Goal: Task Accomplishment & Management: Use online tool/utility

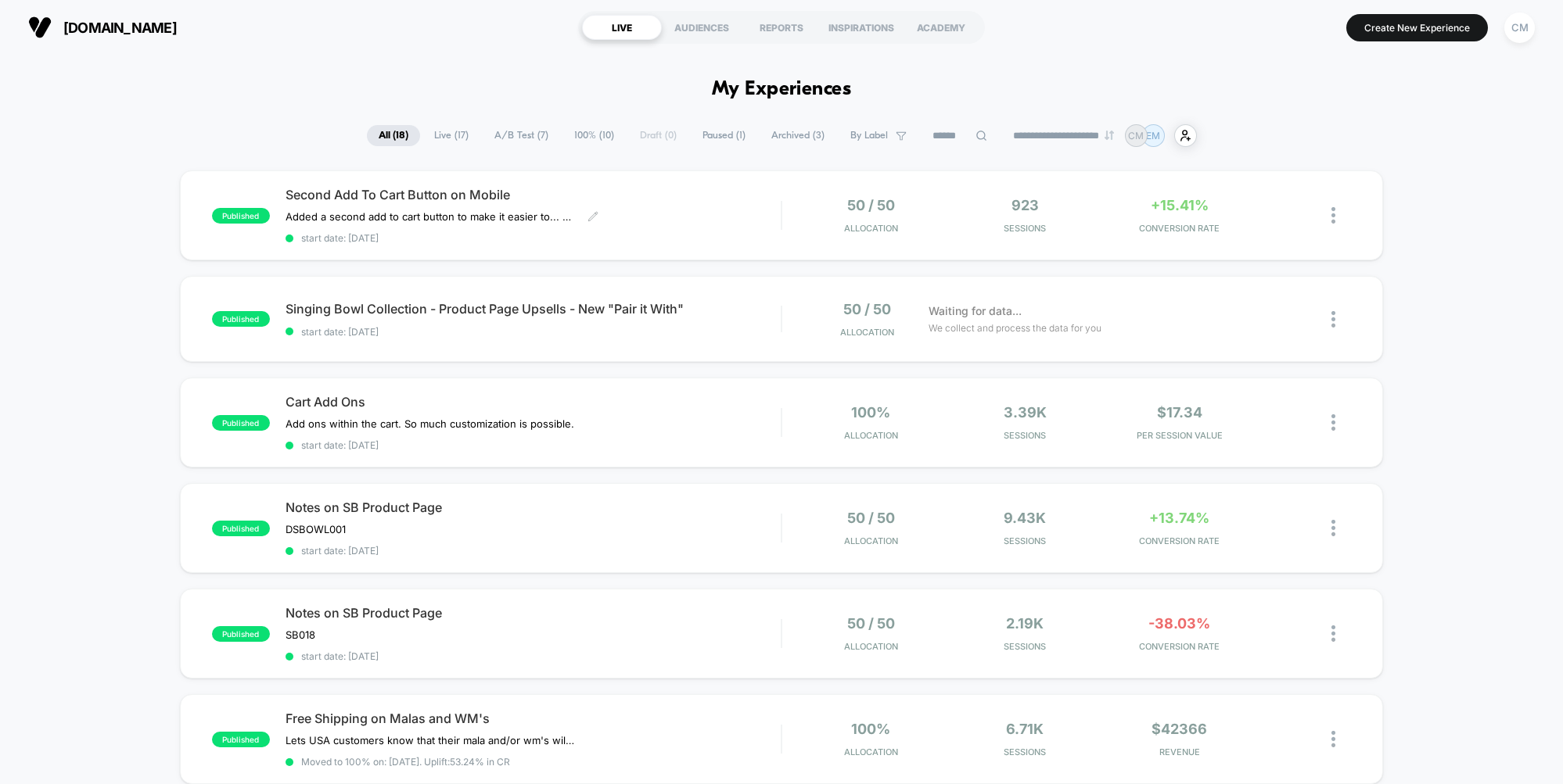
click at [739, 205] on div "Second Add To Cart Button on Mobile Added a second add to cart button to make i…" at bounding box center [533, 215] width 495 height 57
click at [1146, 340] on div at bounding box center [1077, 335] width 151 height 10
click at [764, 336] on span "start date: [DATE]" at bounding box center [533, 332] width 495 height 12
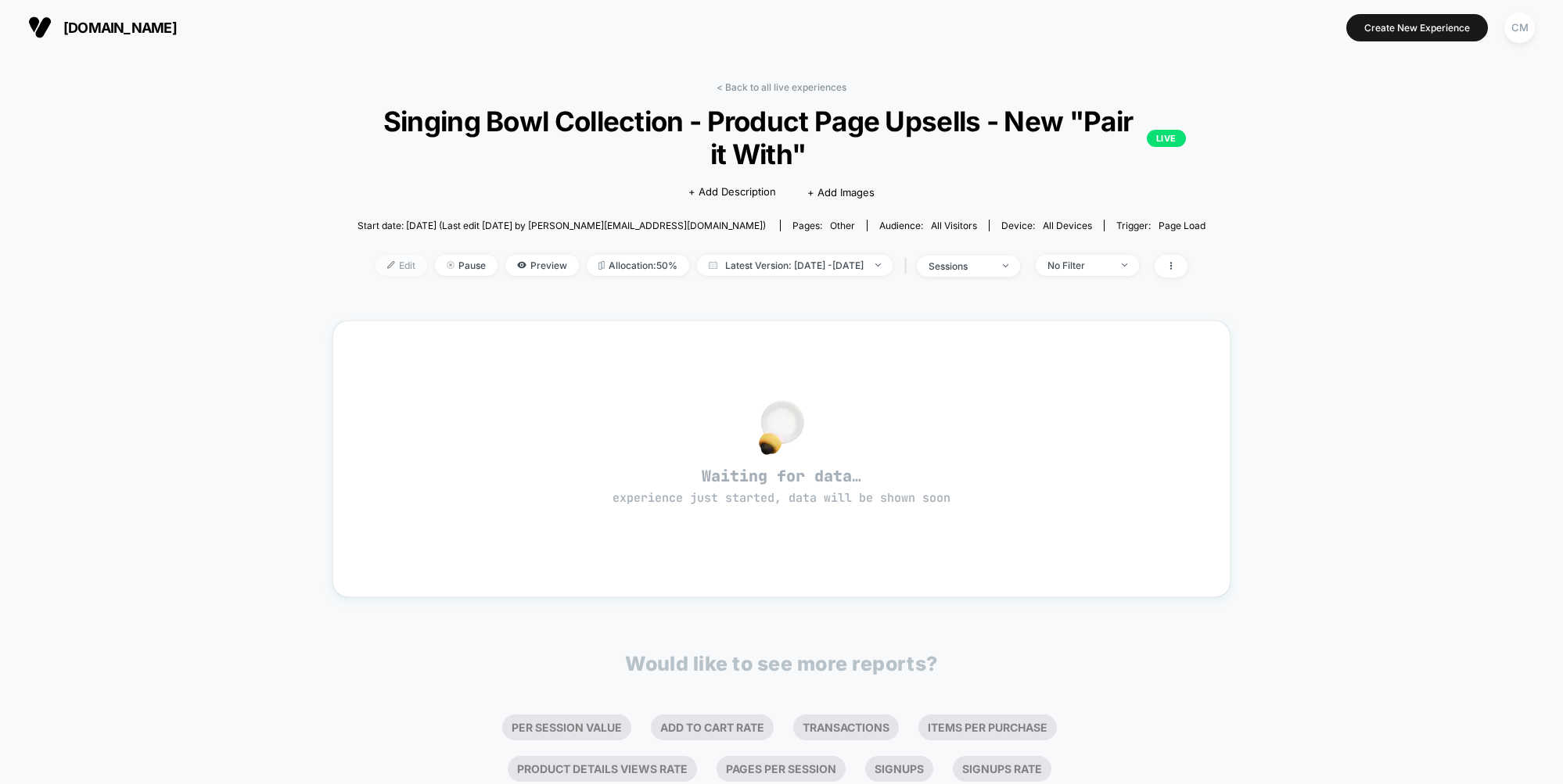
click at [387, 262] on img at bounding box center [391, 265] width 8 height 8
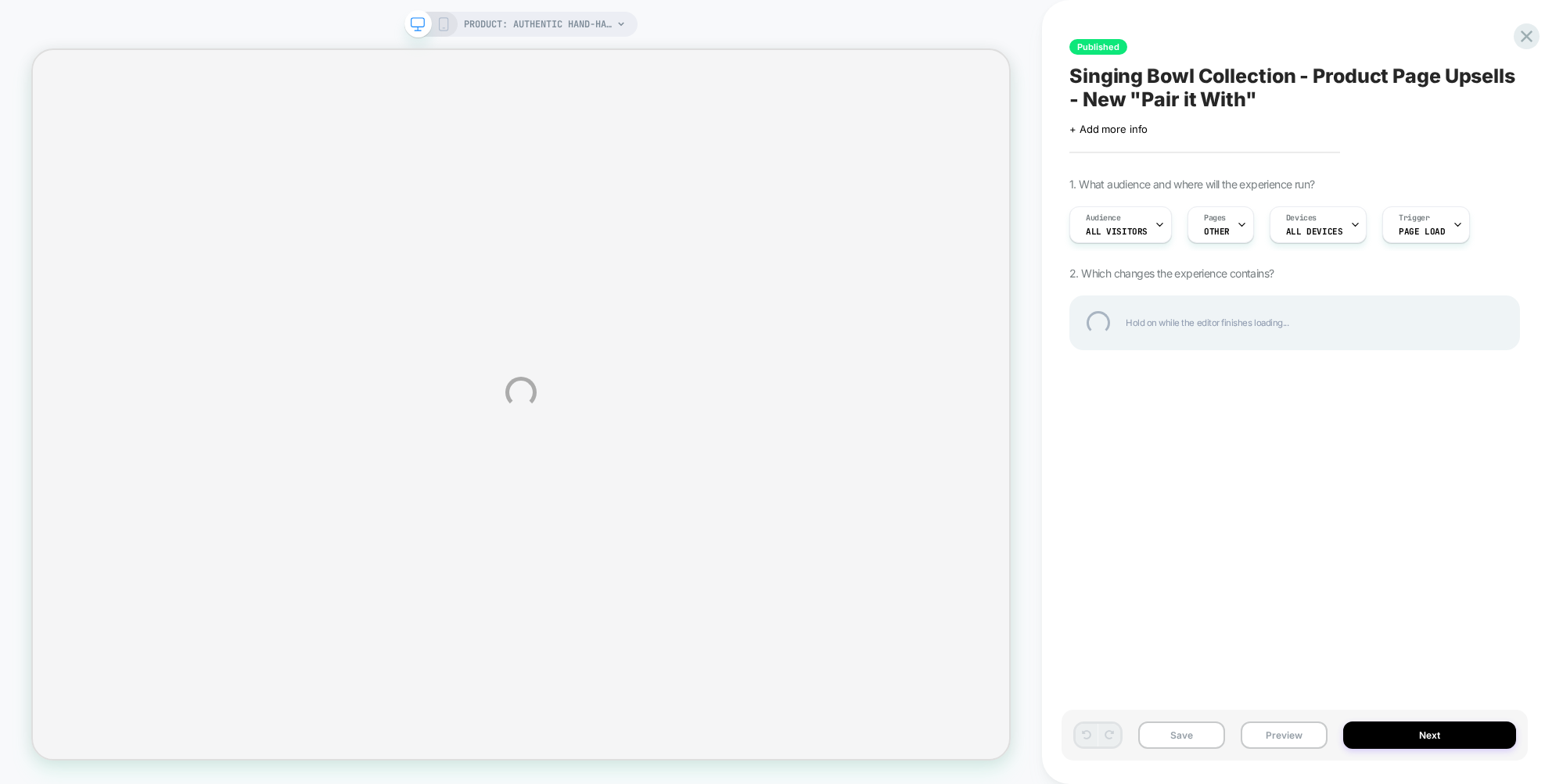
select select "**********"
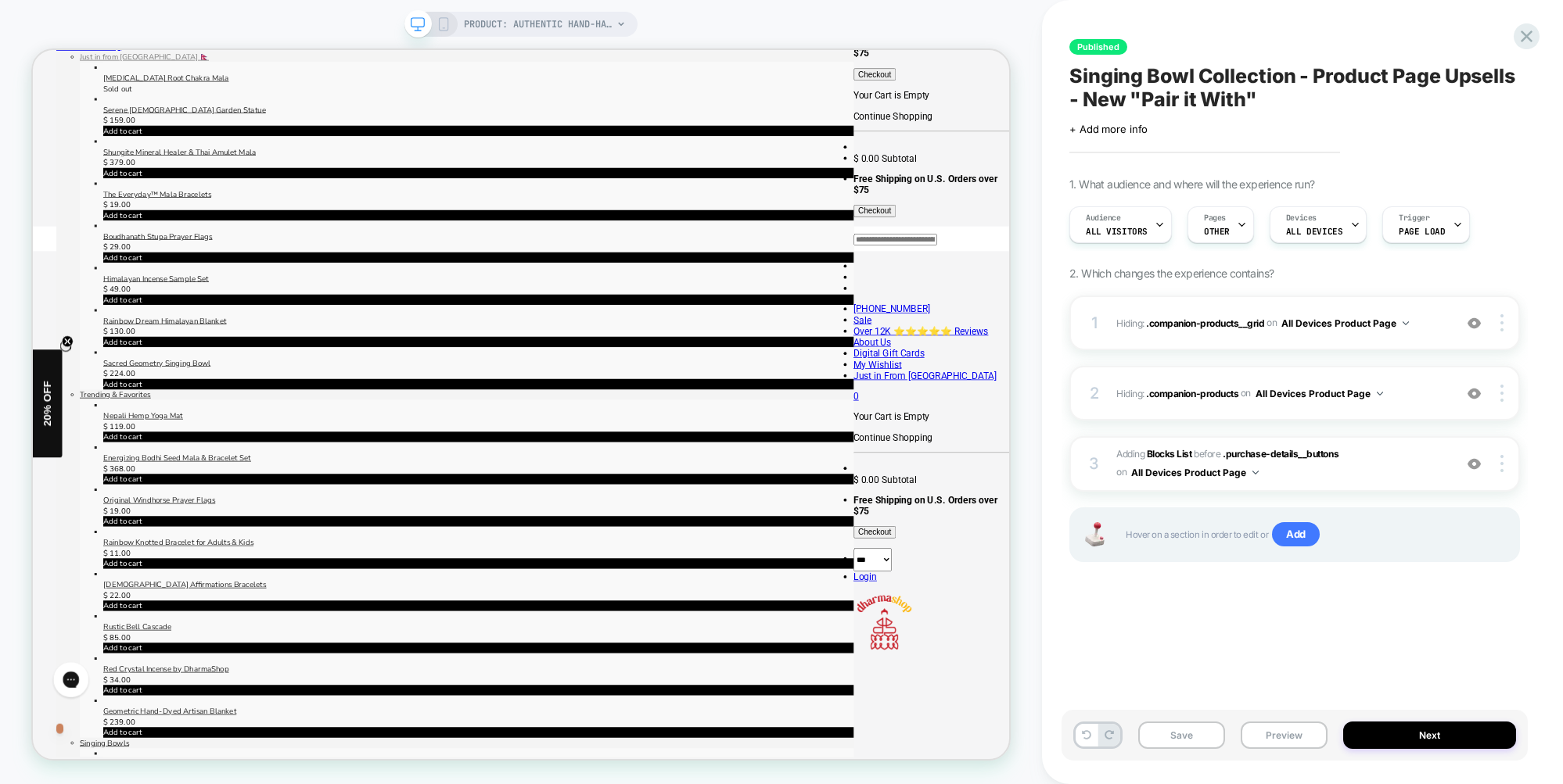
scroll to position [377, 0]
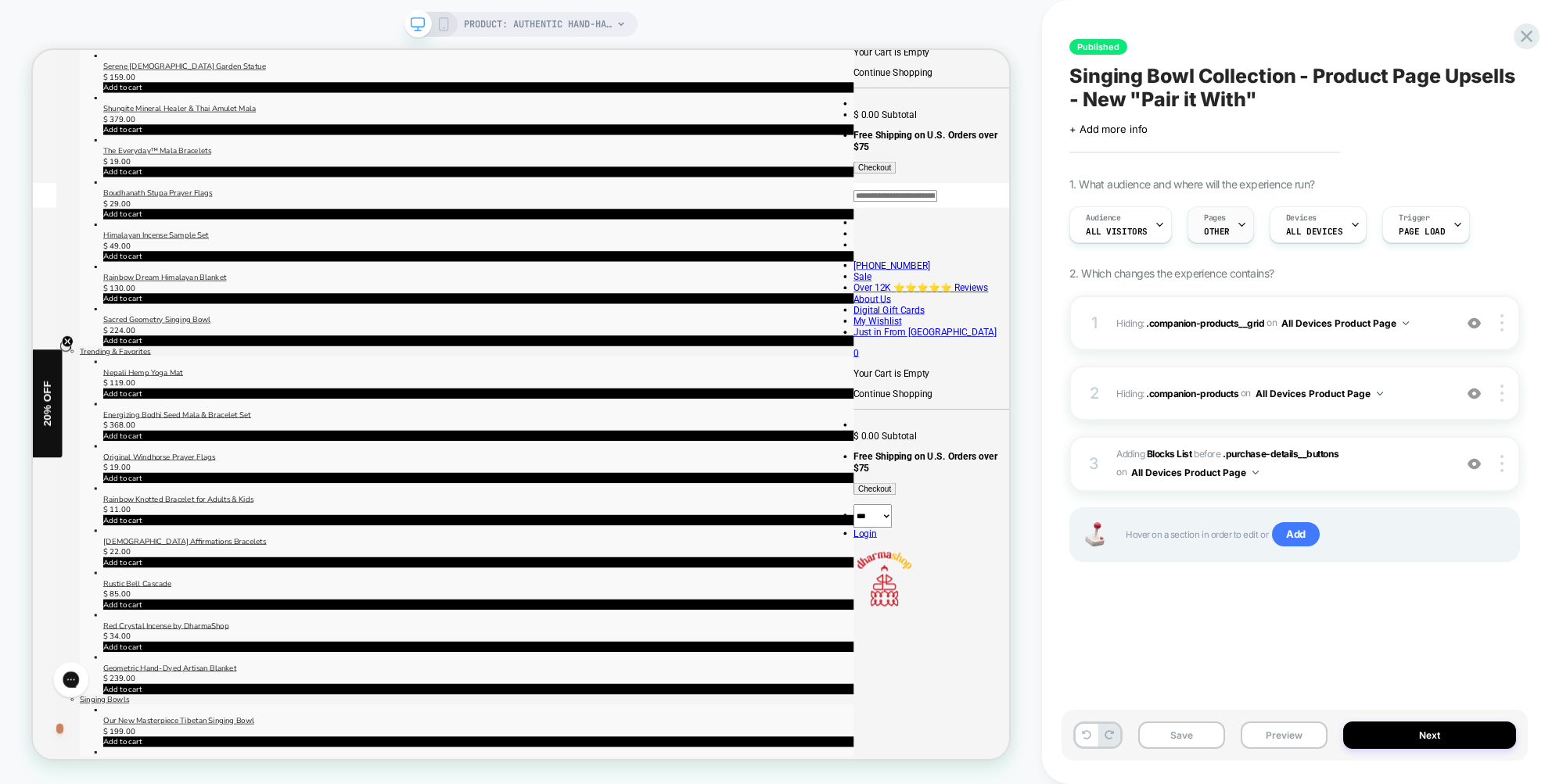
click at [1237, 227] on icon at bounding box center [1242, 225] width 10 height 10
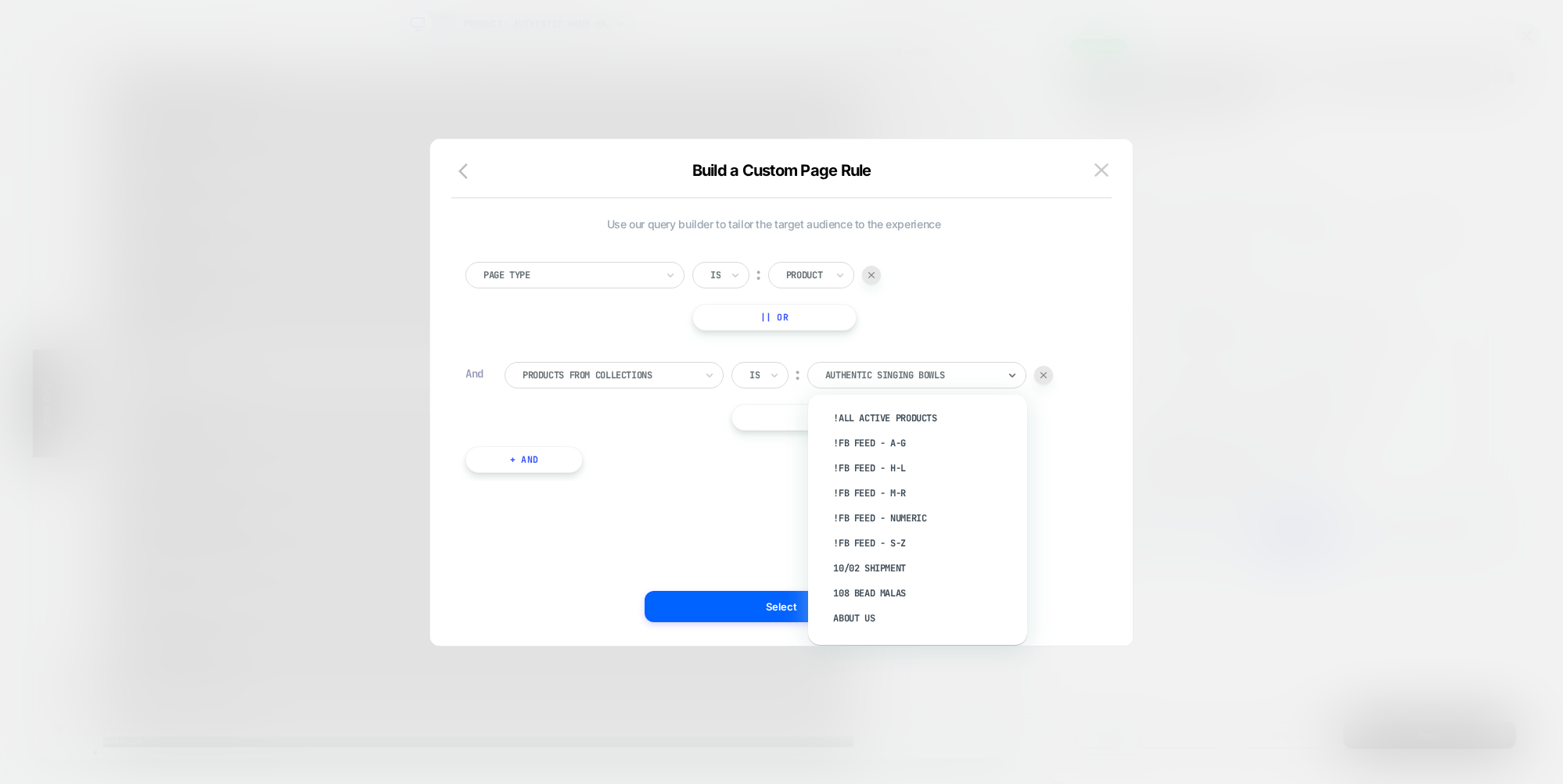
click at [937, 377] on div at bounding box center [911, 375] width 172 height 14
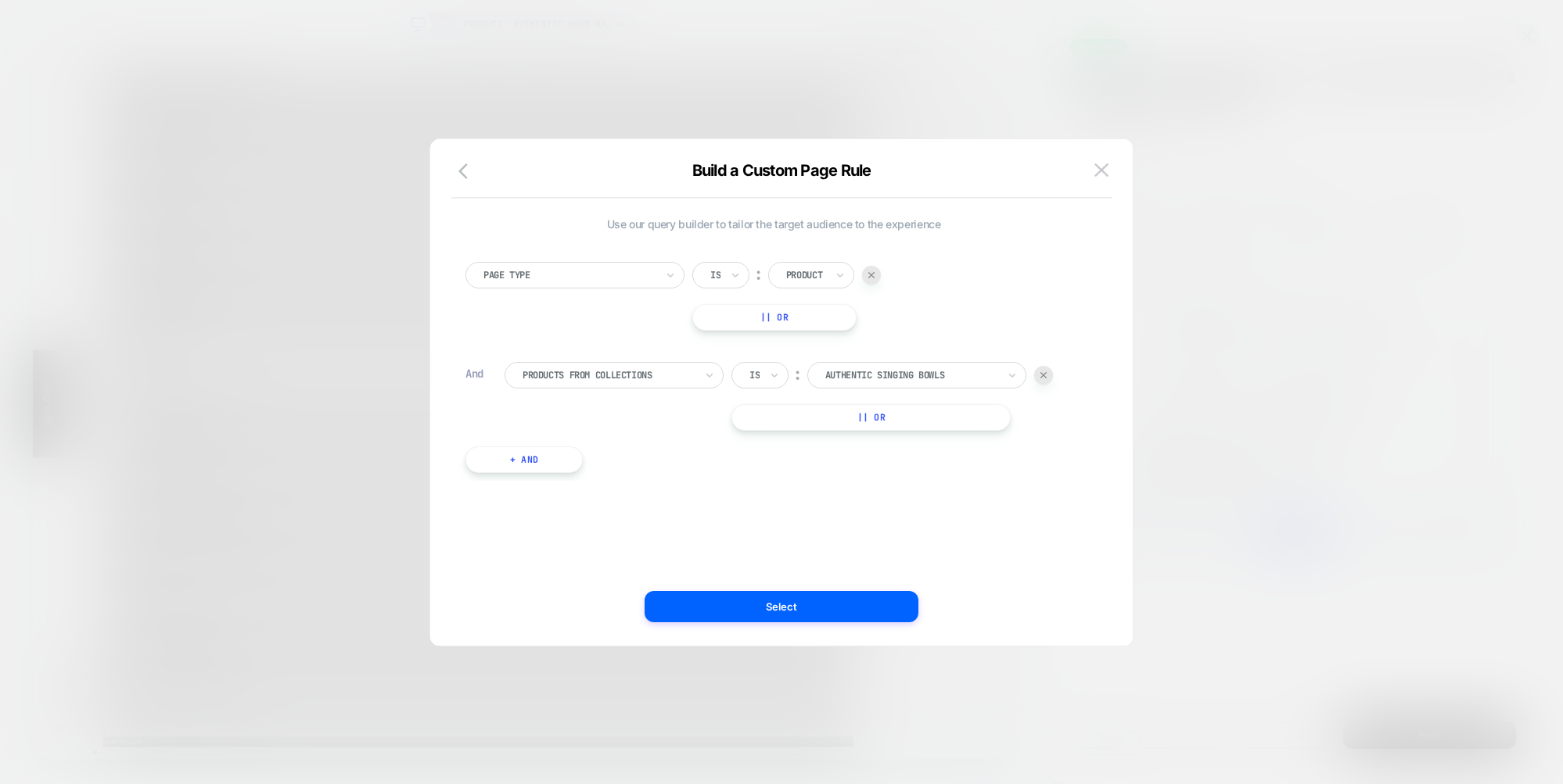
click at [1037, 371] on div at bounding box center [1043, 375] width 19 height 19
click at [519, 367] on button "+ And" at bounding box center [524, 359] width 118 height 27
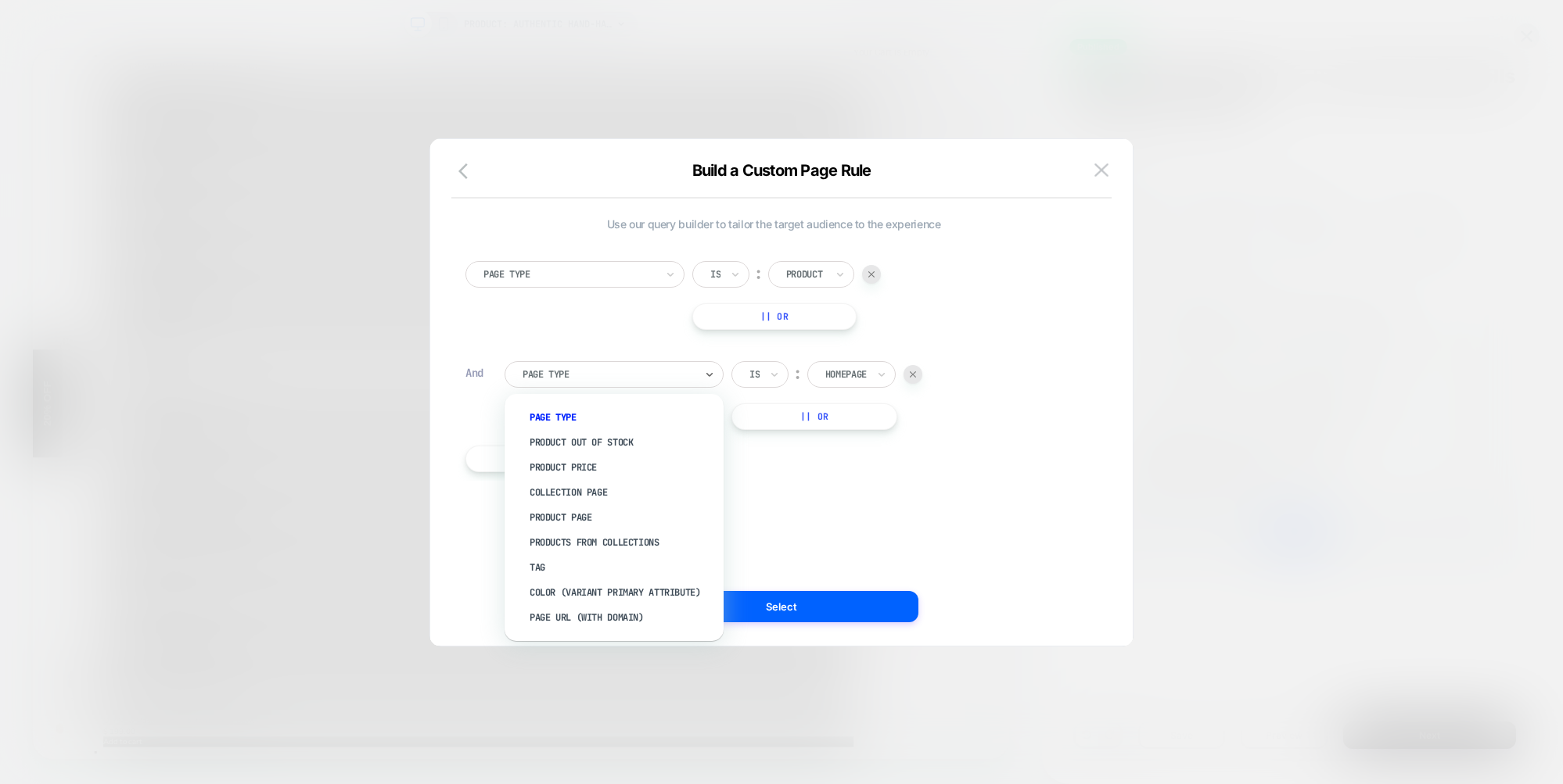
click at [636, 371] on div at bounding box center [609, 374] width 172 height 14
click at [587, 492] on div "Collection Page" at bounding box center [622, 492] width 204 height 25
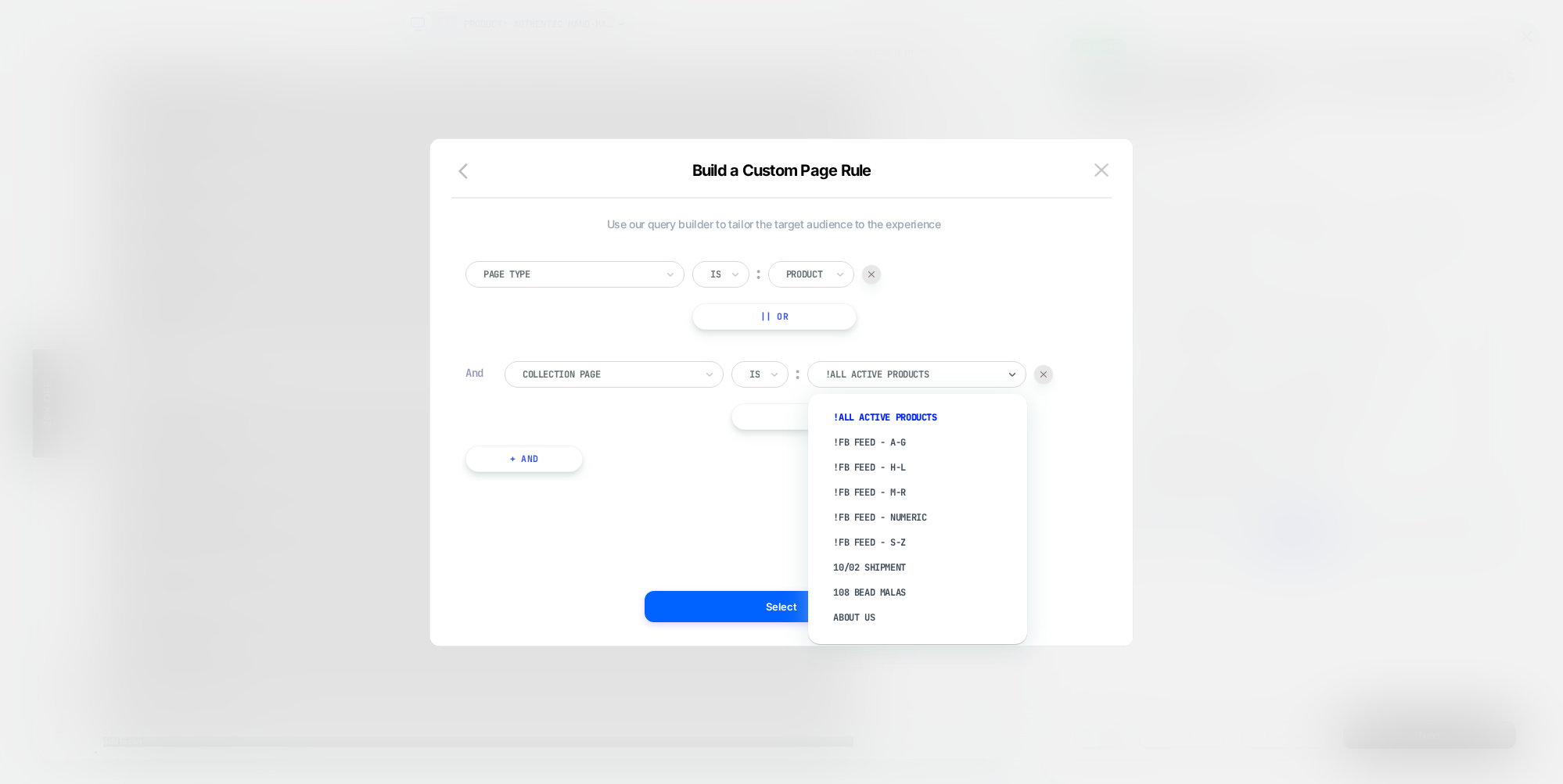
click at [944, 374] on div at bounding box center [911, 374] width 172 height 14
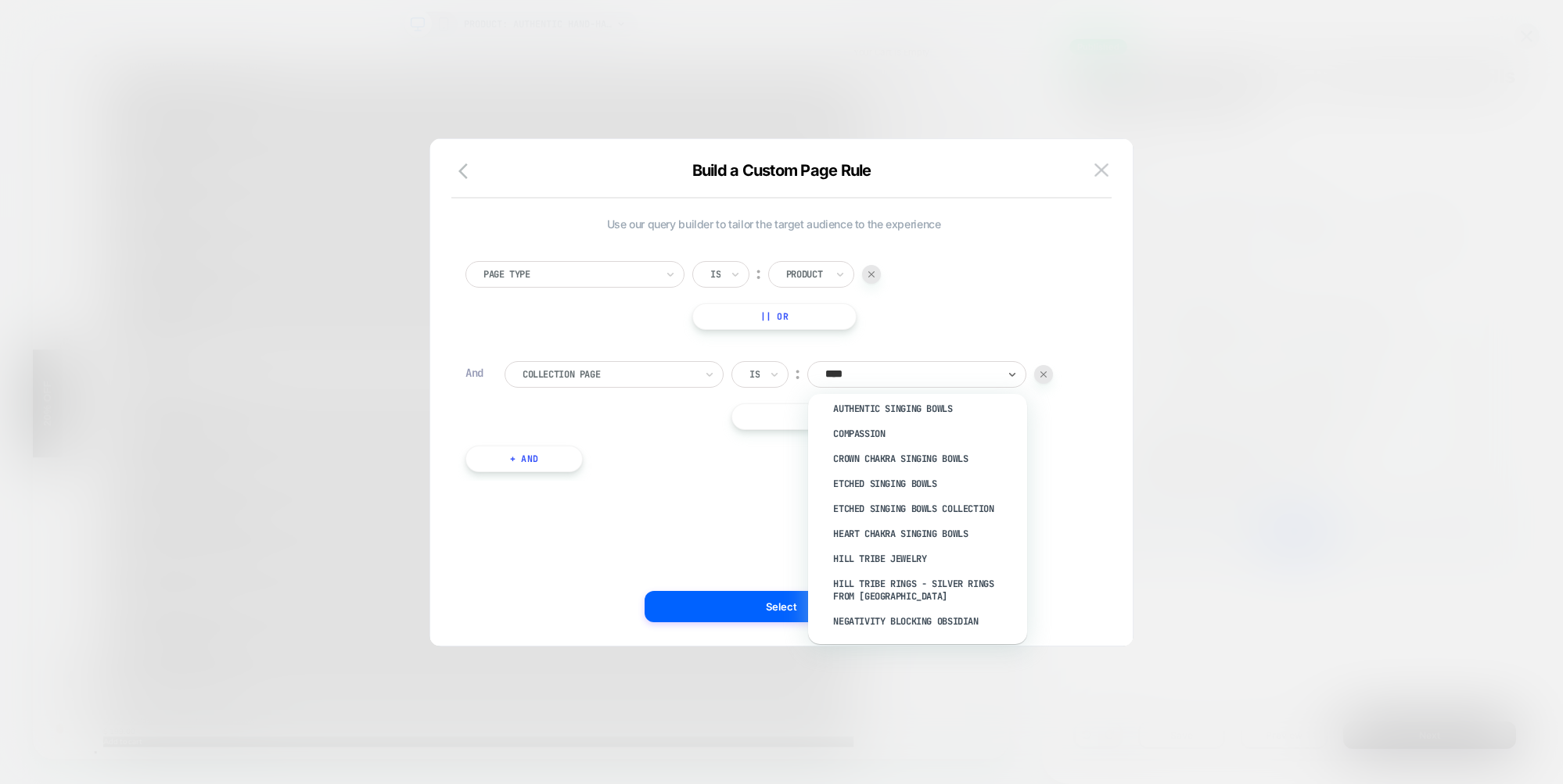
scroll to position [10, 0]
type input "**********"
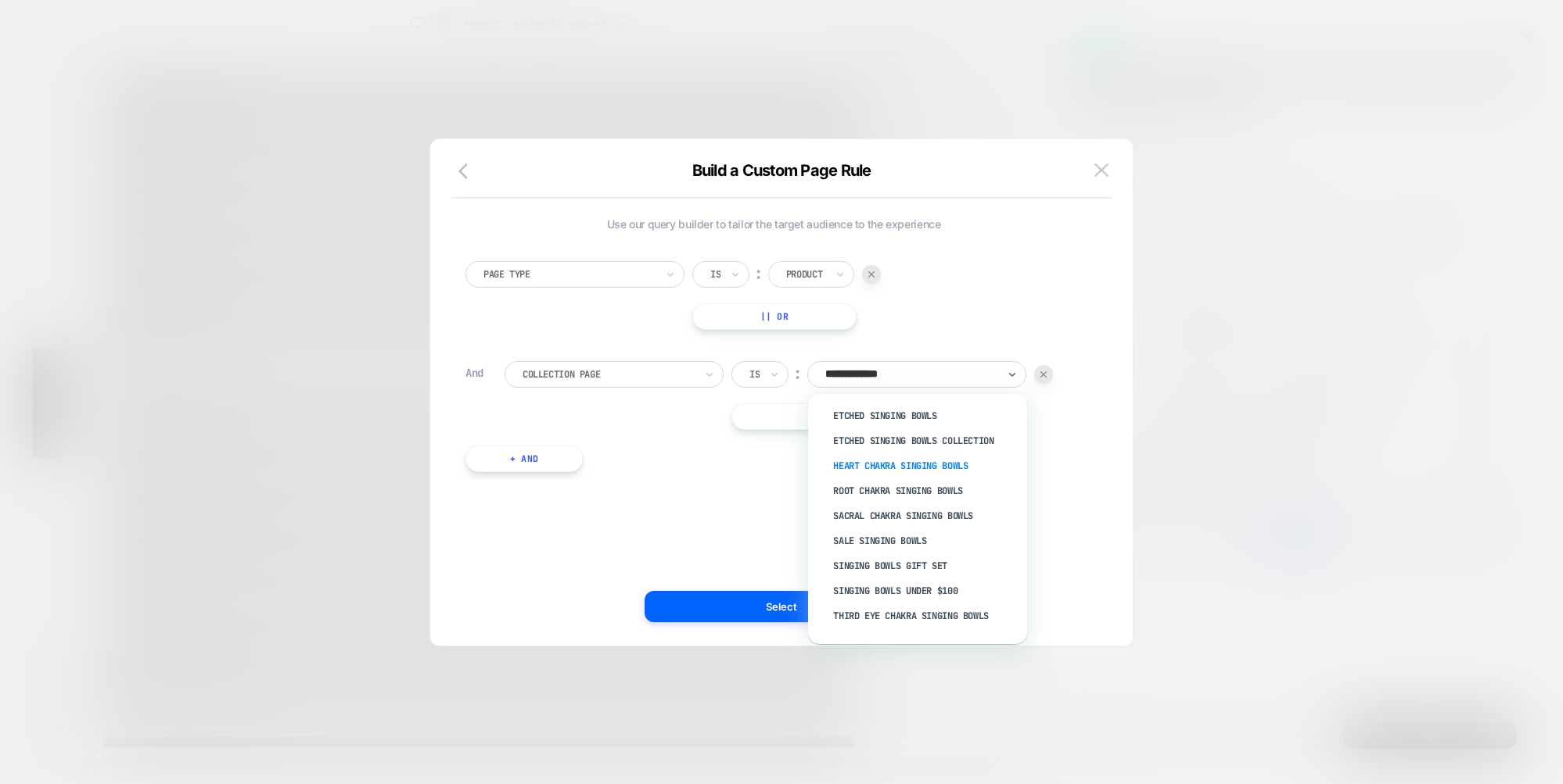
scroll to position [141, 0]
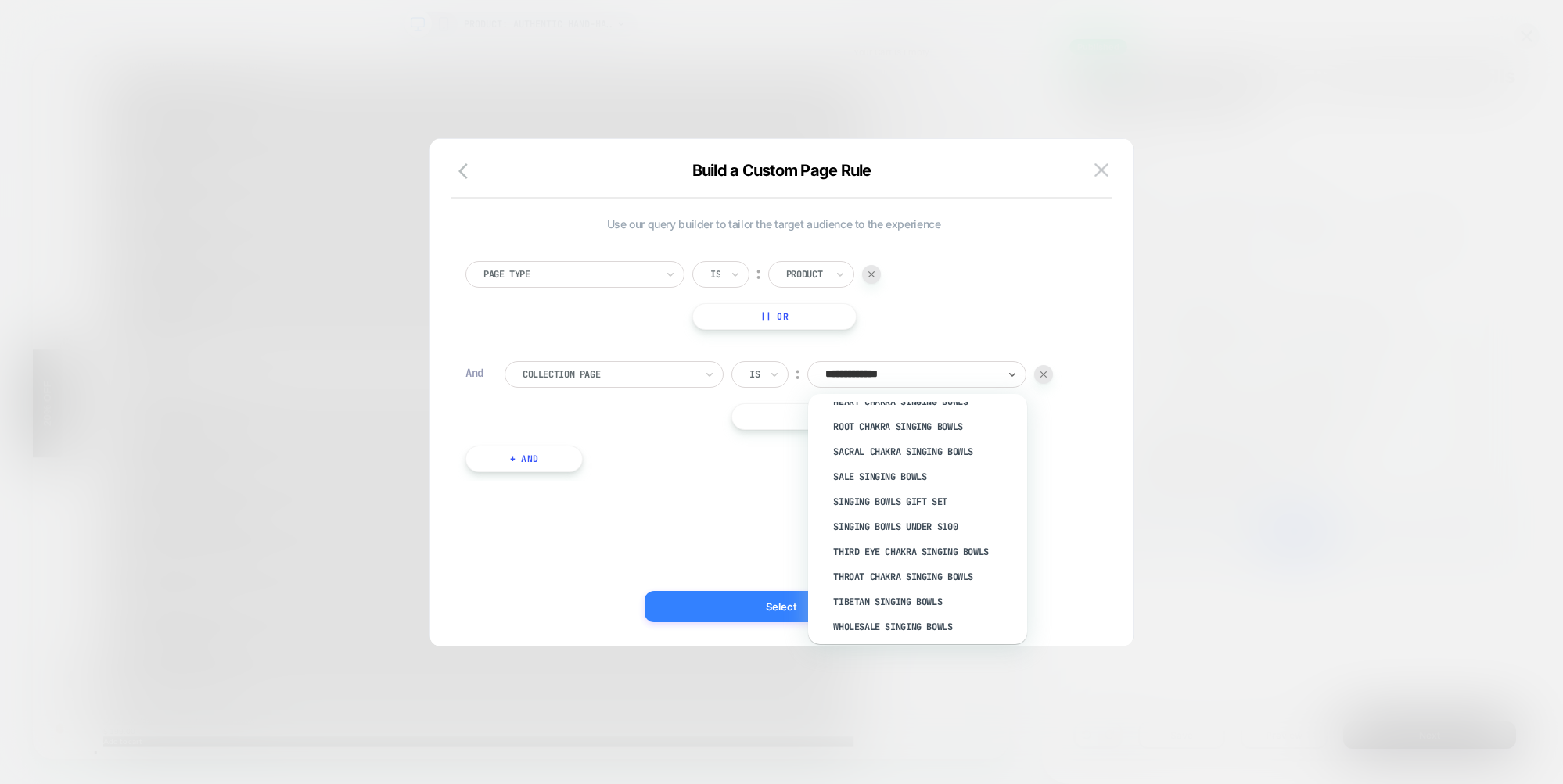
drag, startPoint x: 886, startPoint y: 593, endPoint x: 836, endPoint y: 599, distance: 50.4
click at [886, 593] on div "Tibetan Singing Bowls" at bounding box center [926, 601] width 204 height 25
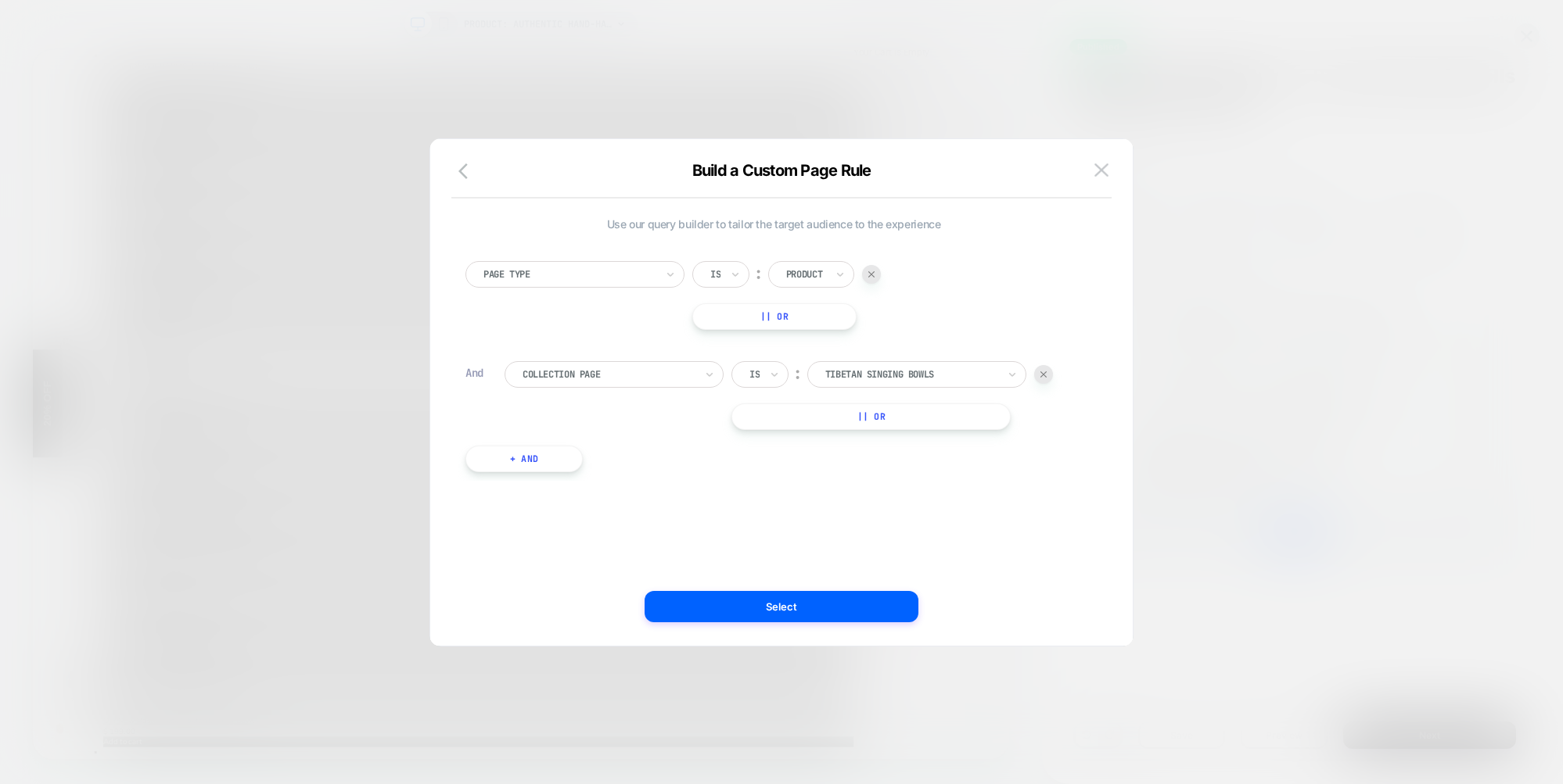
click at [788, 604] on button "Select" at bounding box center [781, 607] width 274 height 32
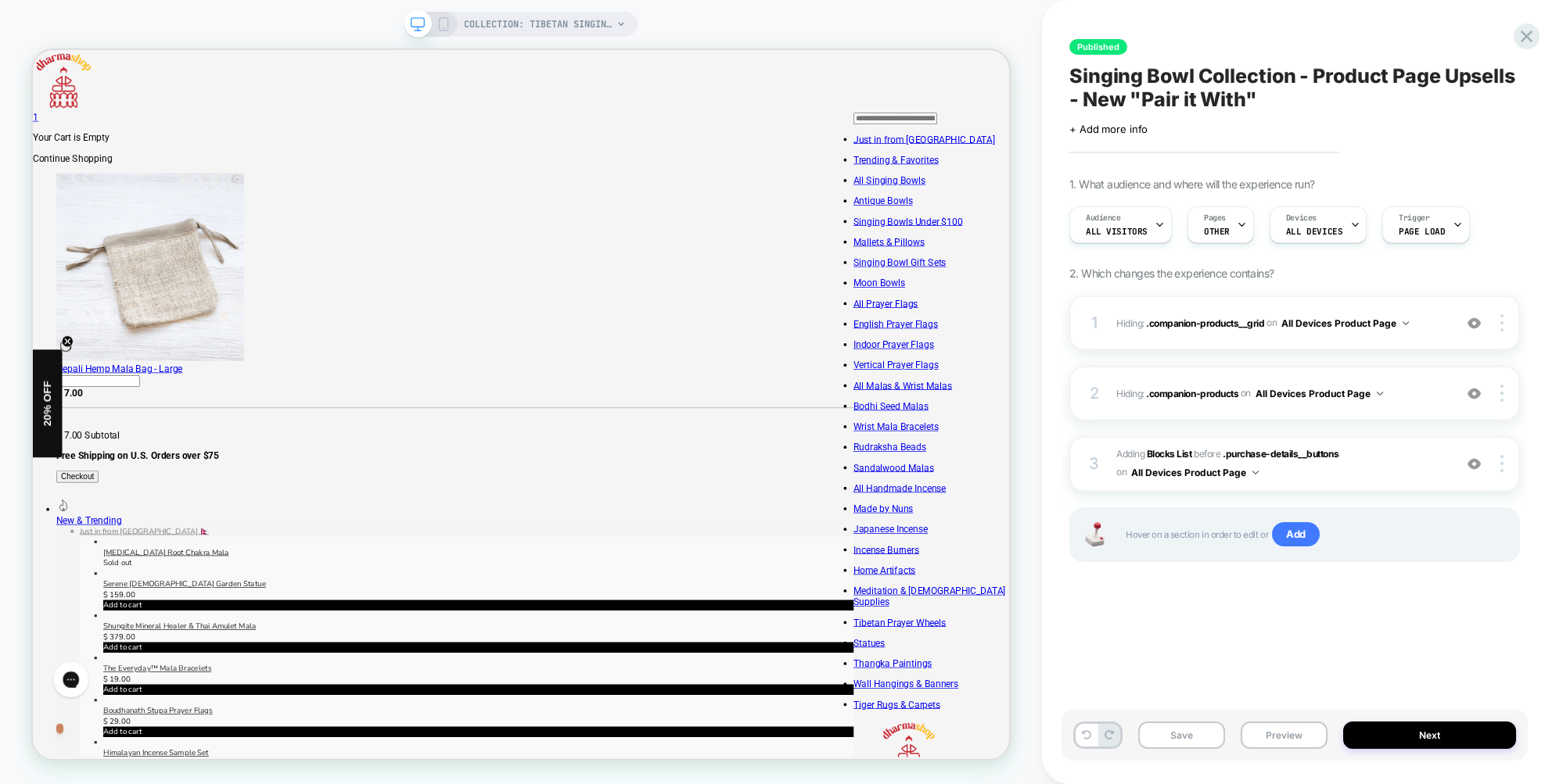
scroll to position [0, 0]
click at [1504, 395] on div at bounding box center [1505, 393] width 30 height 17
drag, startPoint x: 1510, startPoint y: 251, endPoint x: 1508, endPoint y: 276, distance: 25.1
click at [1510, 251] on div "1. What audience and where will the experience run? Audience All Visitors Pages…" at bounding box center [1294, 389] width 451 height 424
click at [1499, 320] on div at bounding box center [1505, 322] width 30 height 17
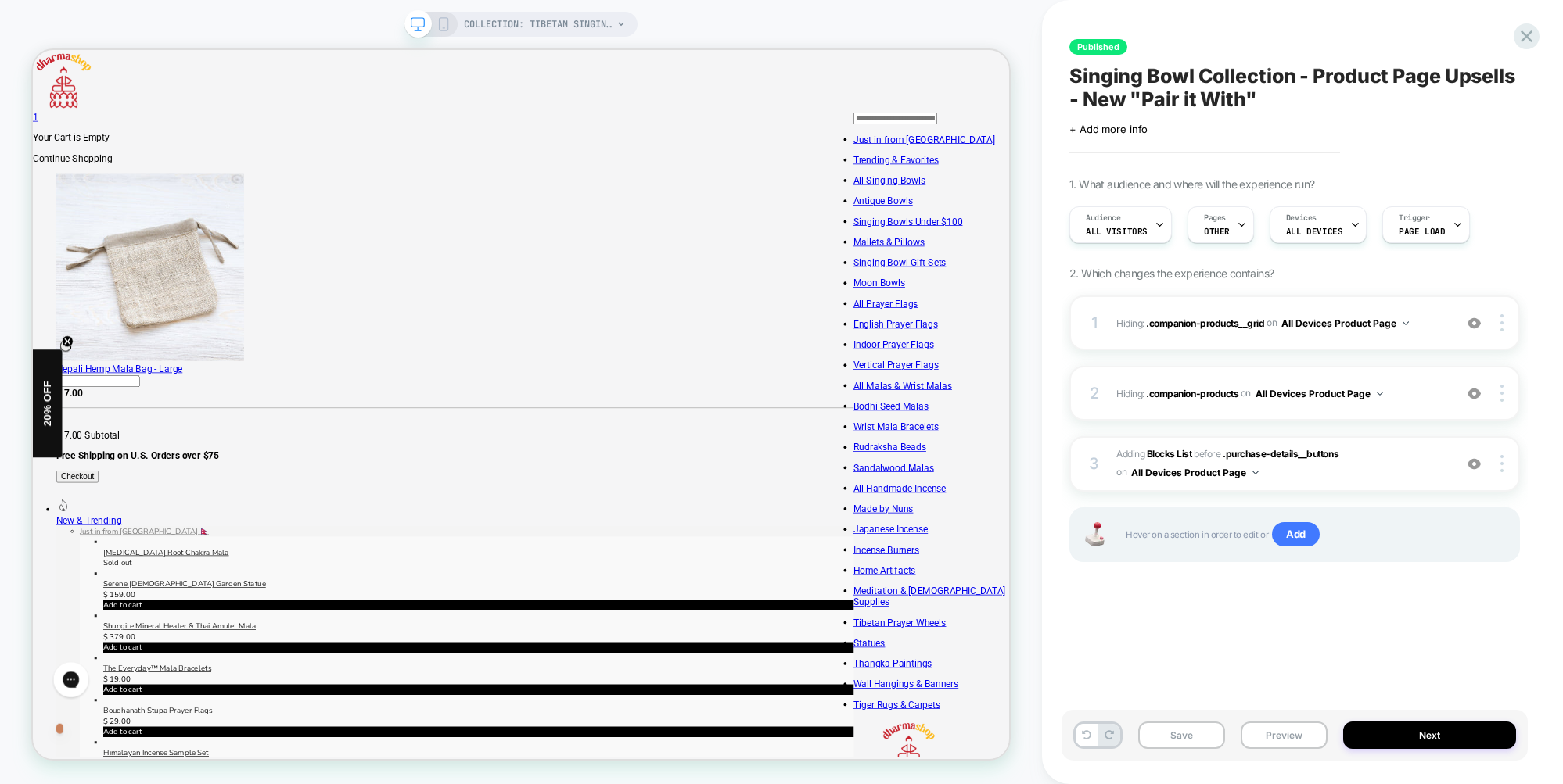
click at [1519, 275] on div "1. What audience and where will the experience run? Audience All Visitors Pages…" at bounding box center [1294, 389] width 451 height 424
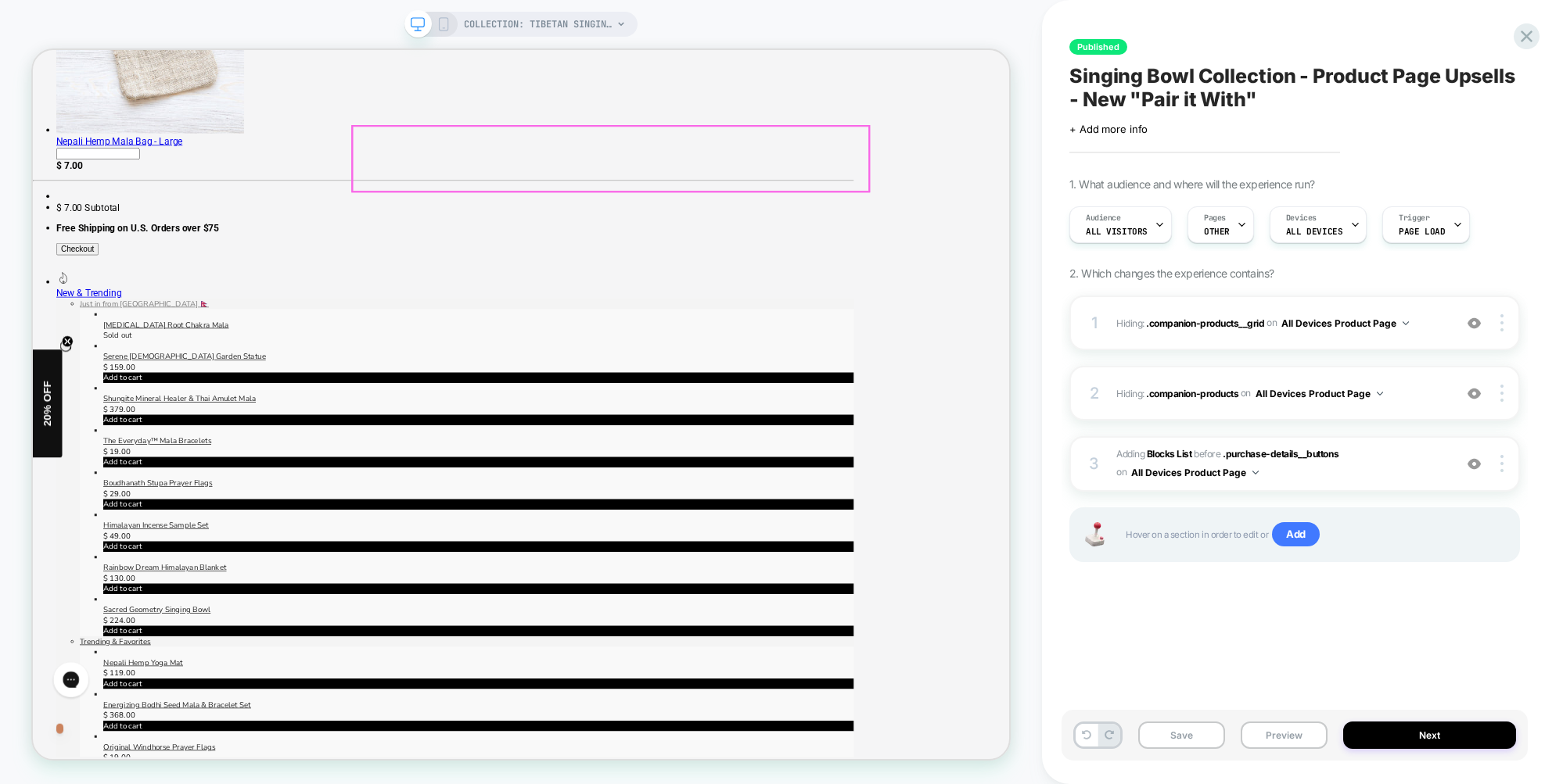
scroll to position [312, 0]
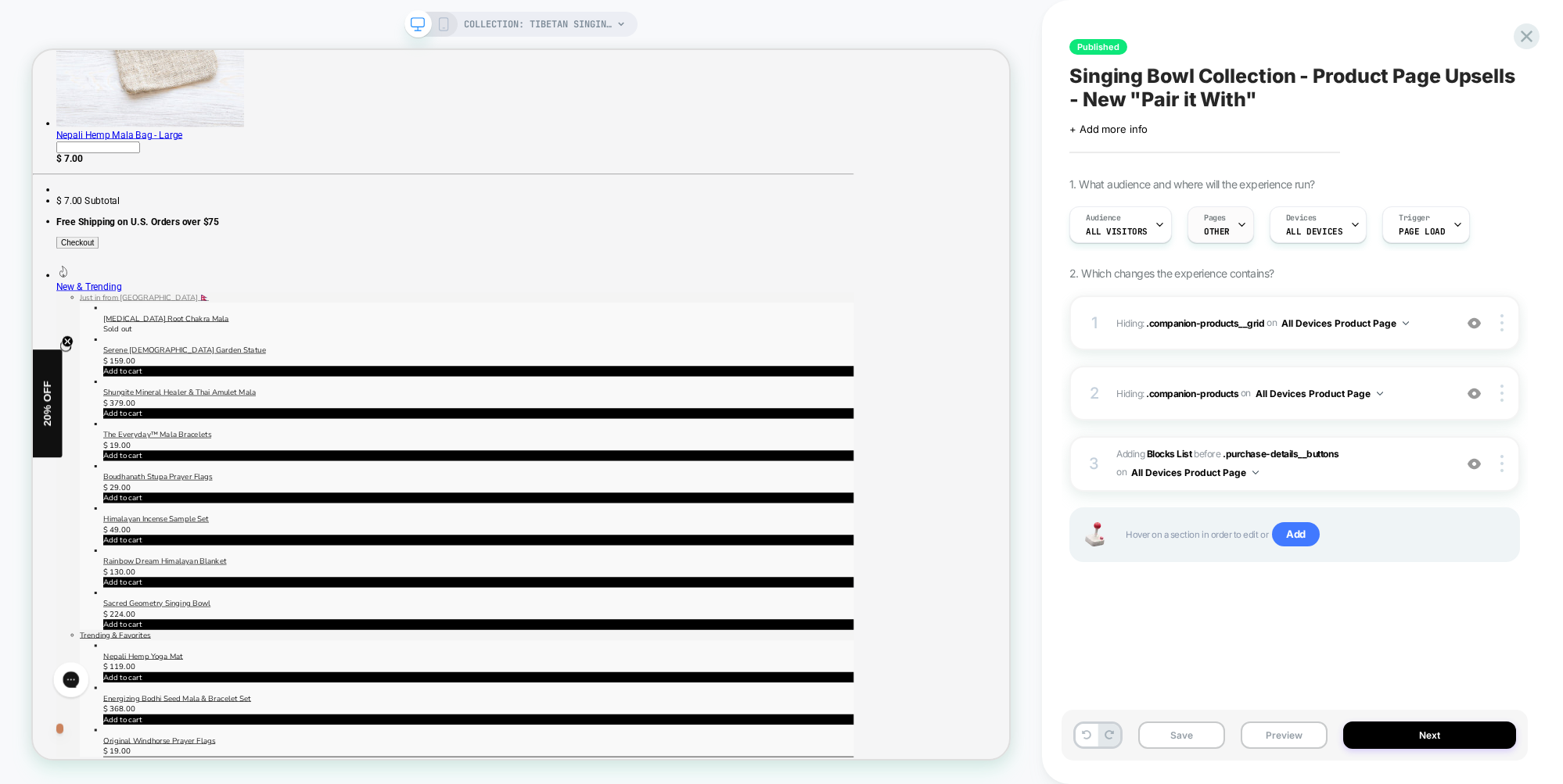
click at [1228, 227] on div "Pages OTHER" at bounding box center [1217, 225] width 57 height 36
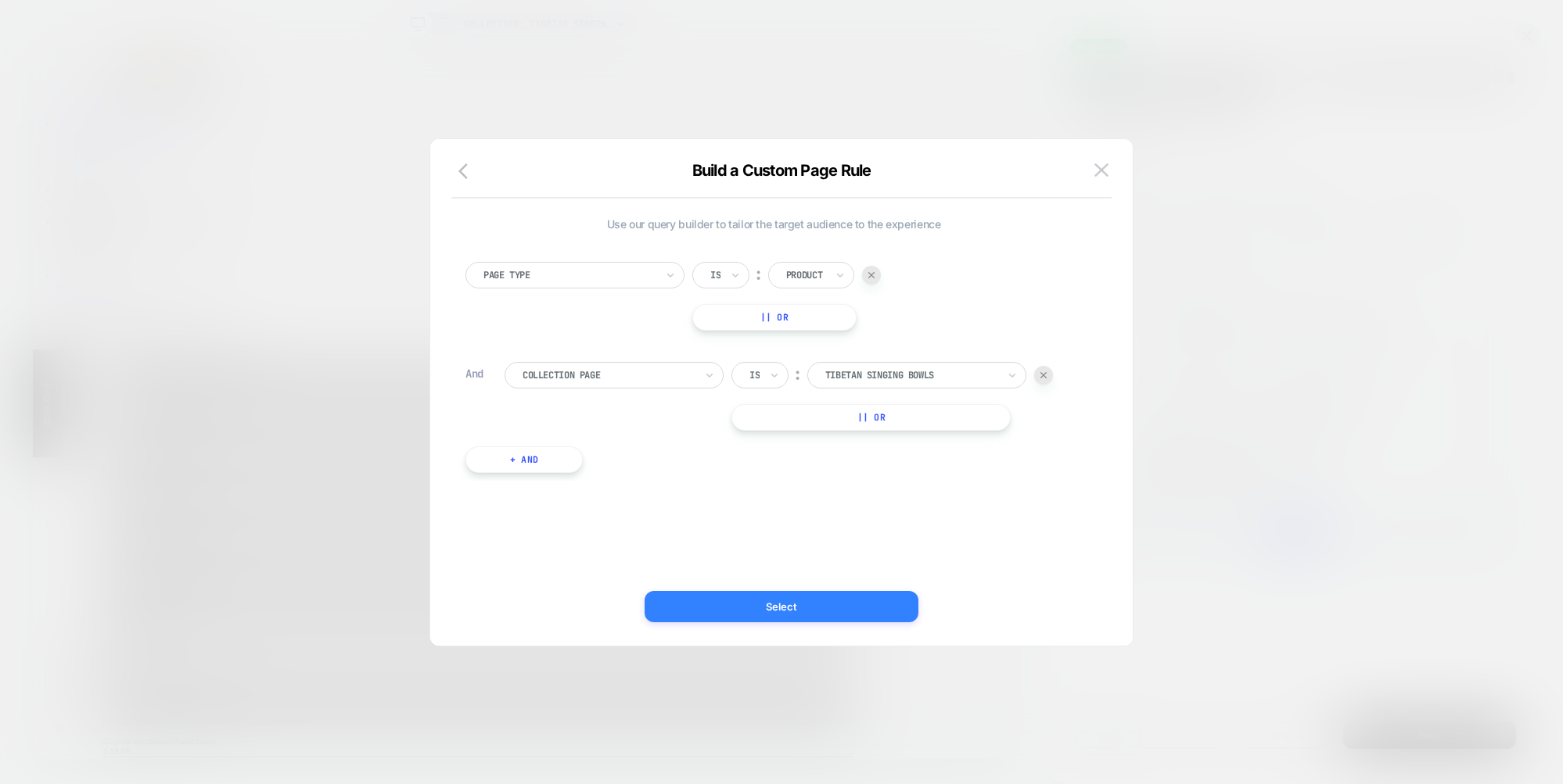
click at [782, 610] on button "Select" at bounding box center [781, 607] width 274 height 32
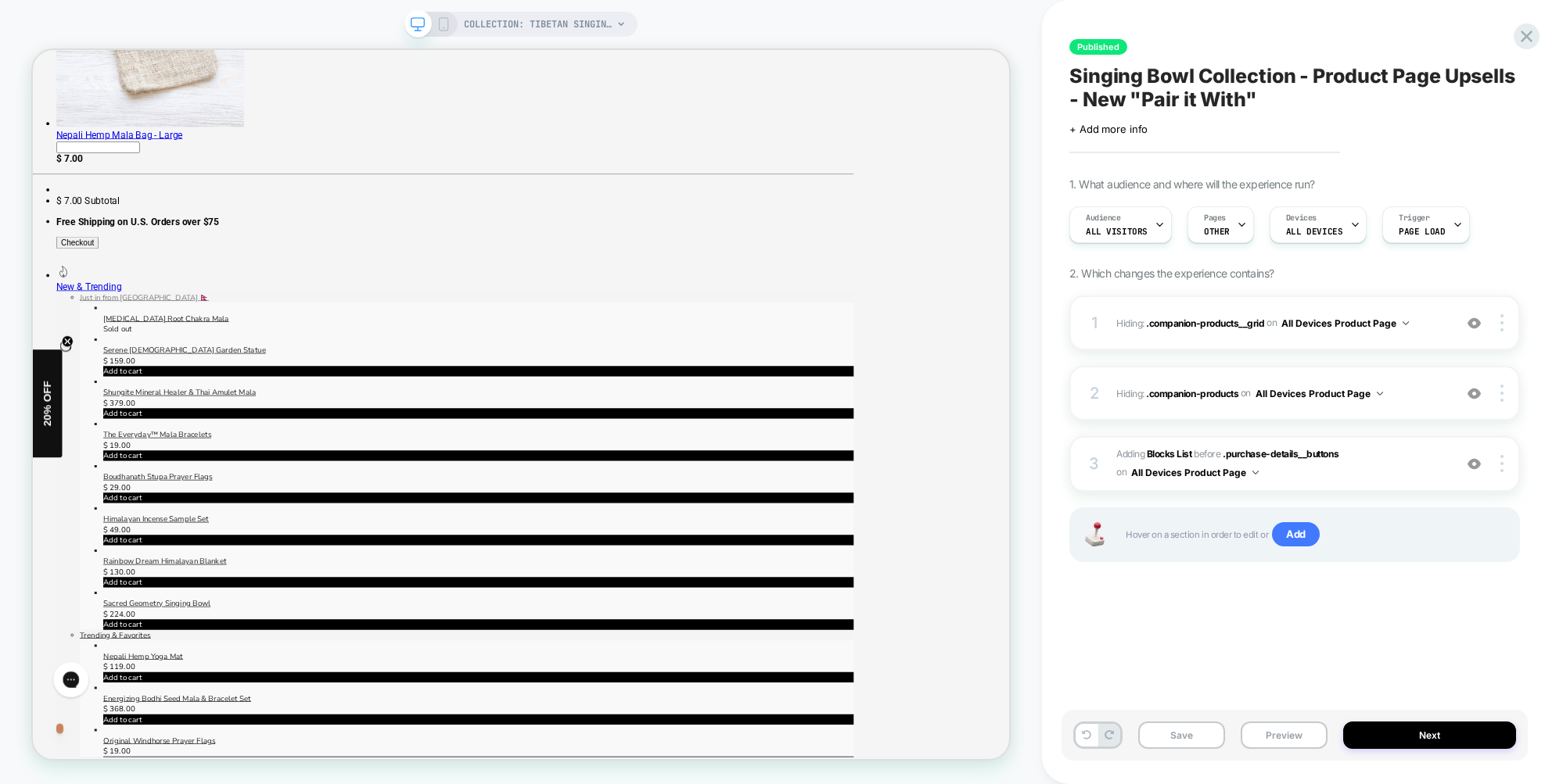
click at [618, 22] on icon at bounding box center [621, 24] width 6 height 4
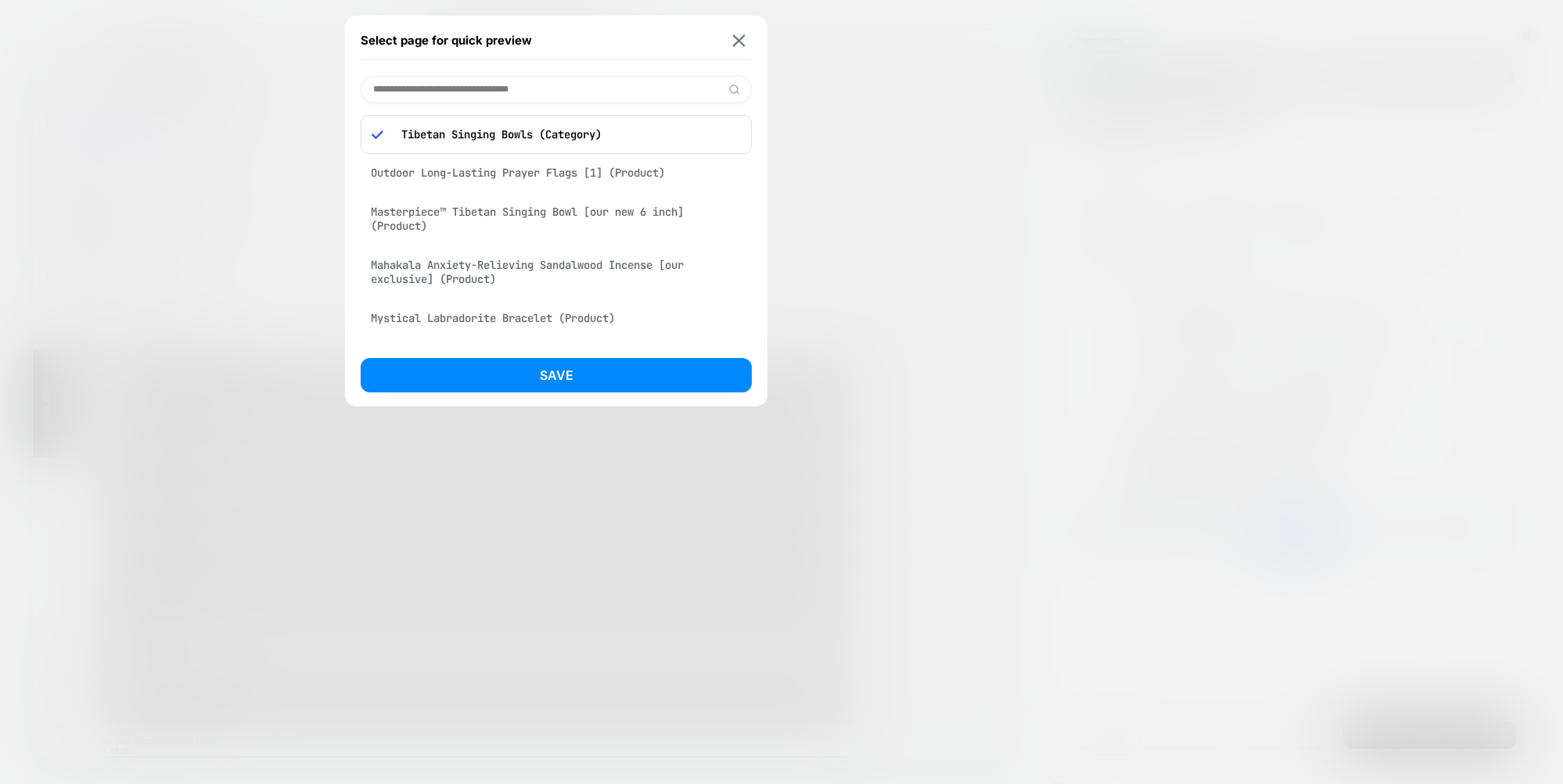
click at [521, 92] on input at bounding box center [556, 90] width 391 height 28
paste input "**********"
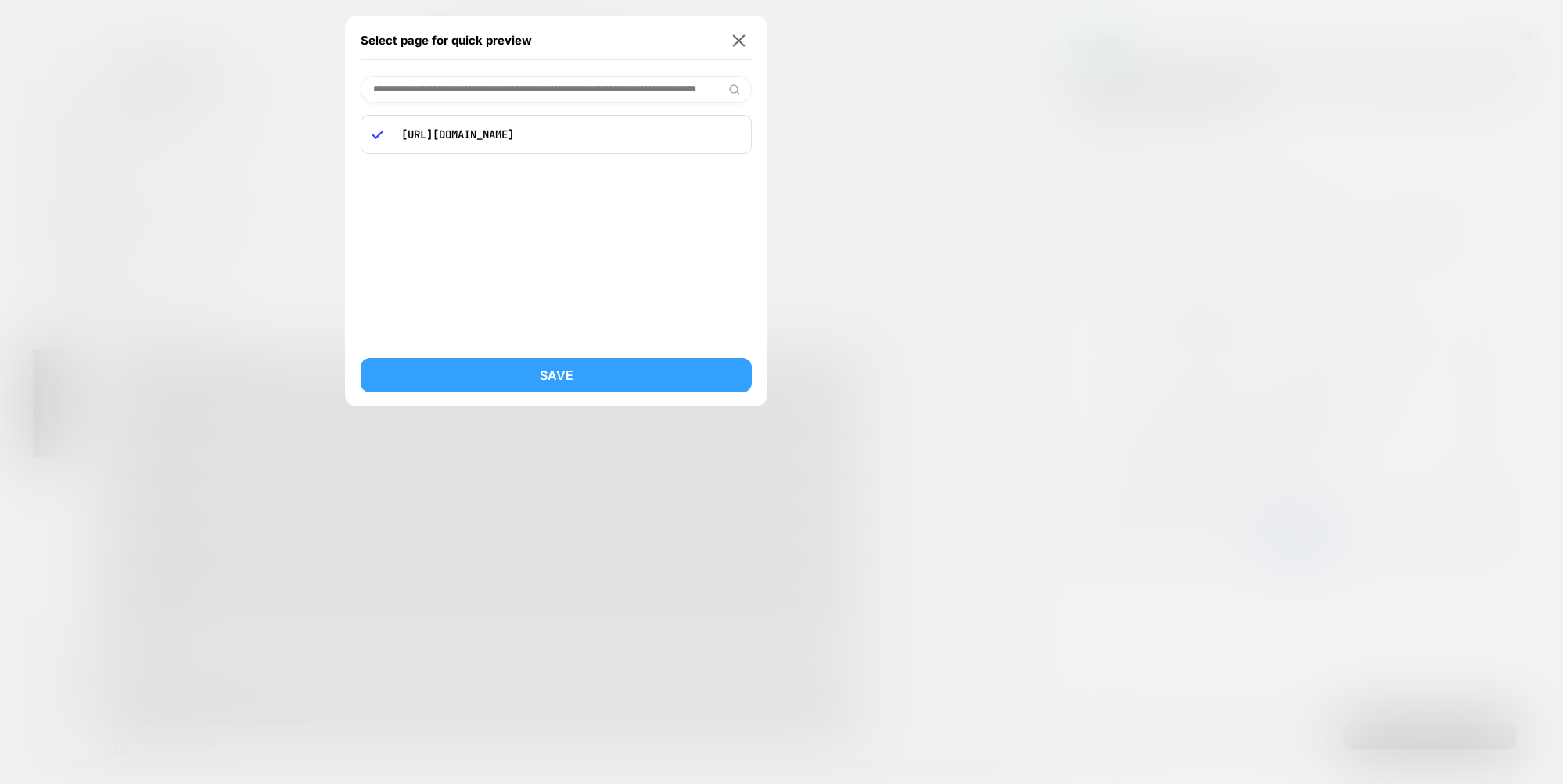
type input "**********"
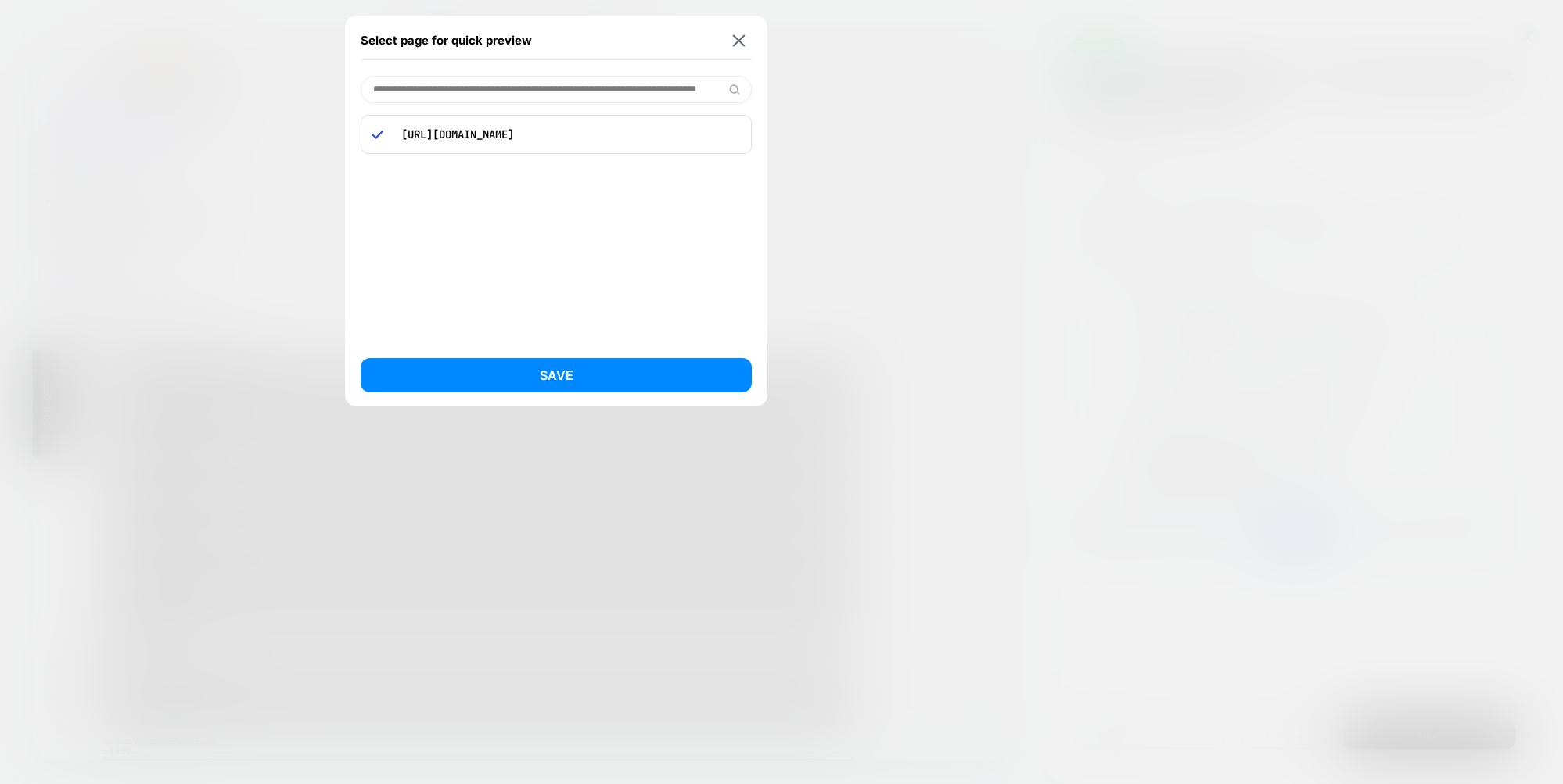
scroll to position [0, 0]
drag, startPoint x: 592, startPoint y: 378, endPoint x: 631, endPoint y: 360, distance: 43.0
click at [592, 378] on button "Save" at bounding box center [556, 375] width 391 height 35
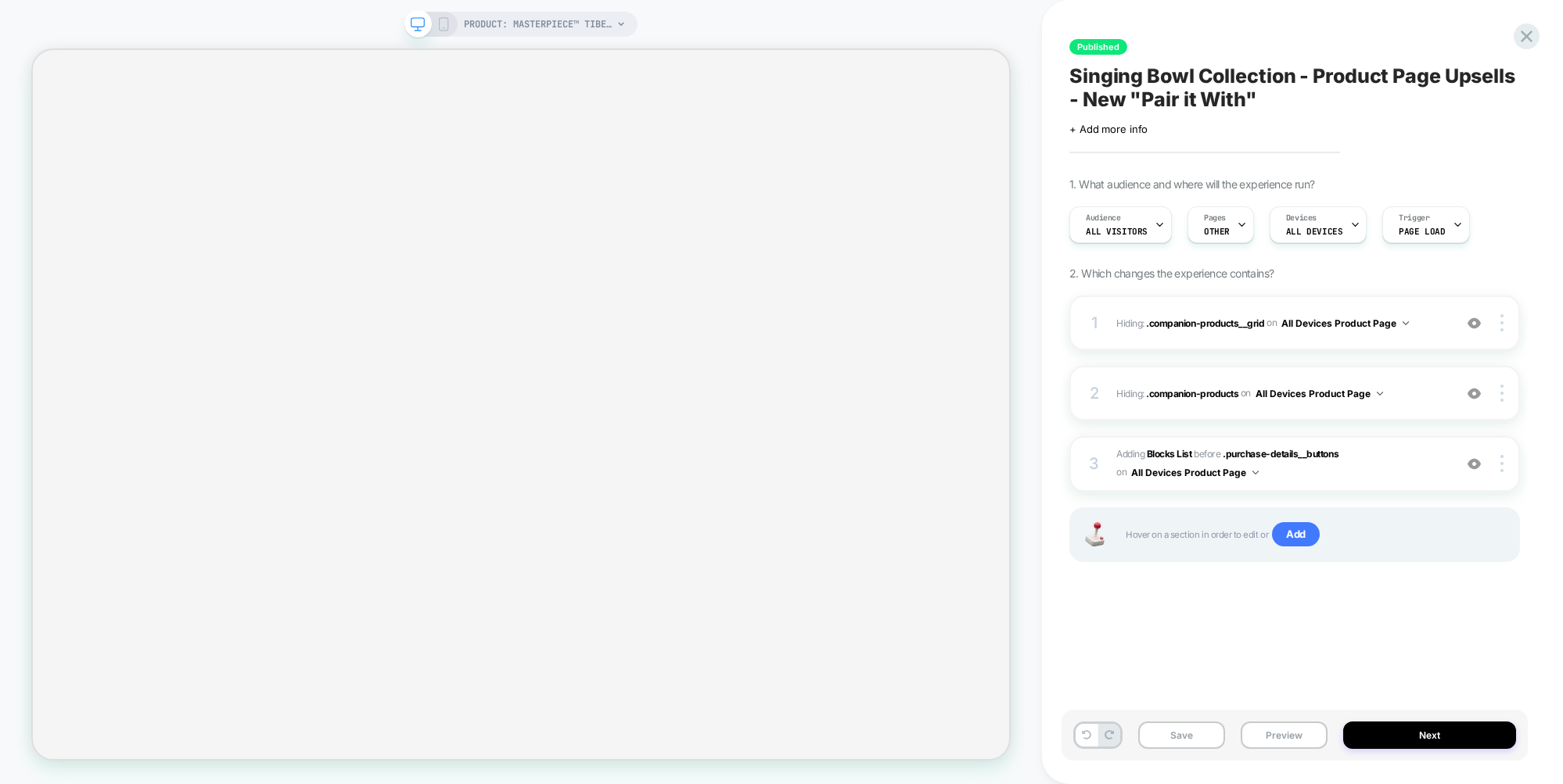
select select "**********"
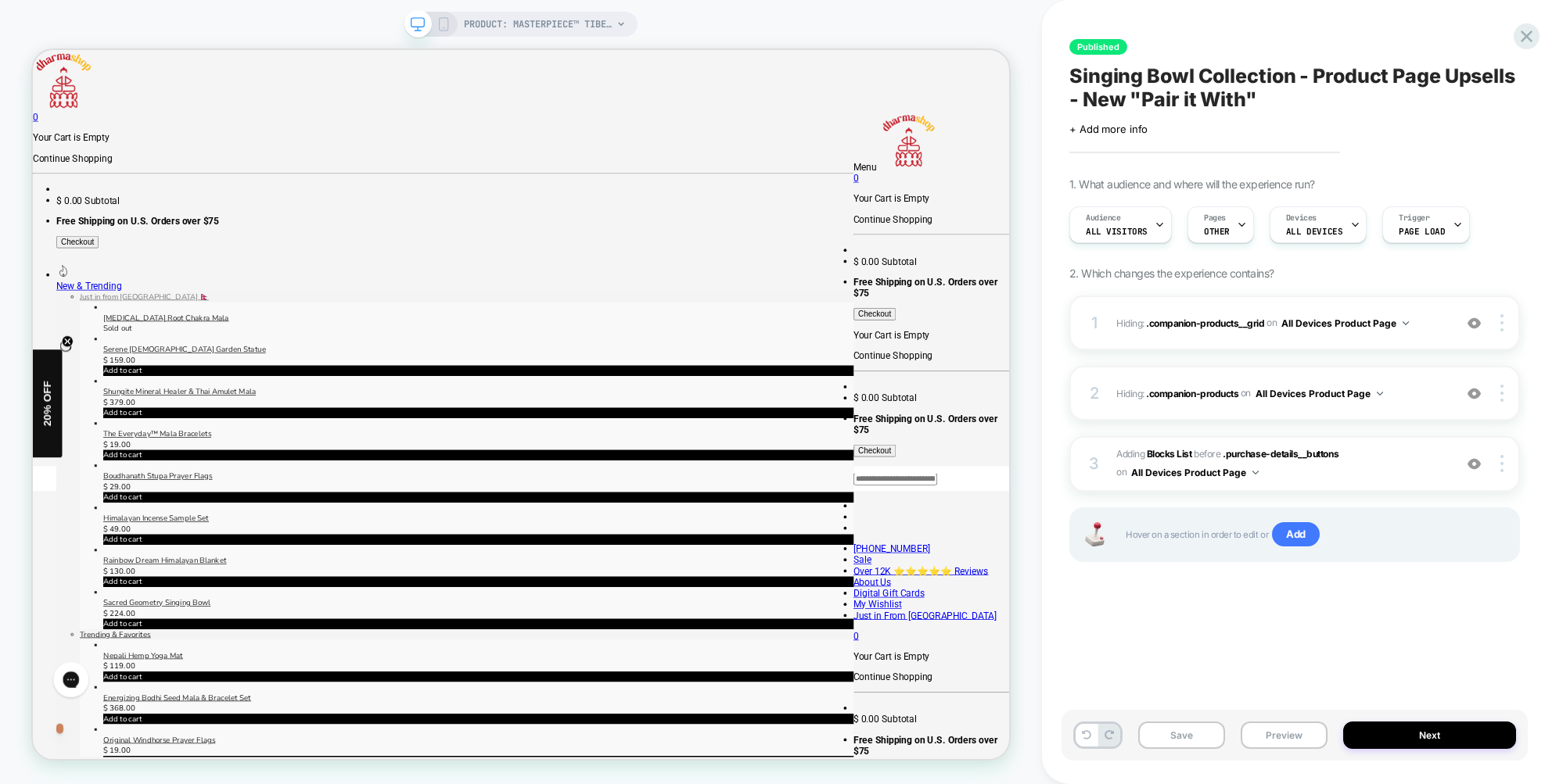
click at [444, 21] on icon at bounding box center [444, 24] width 14 height 14
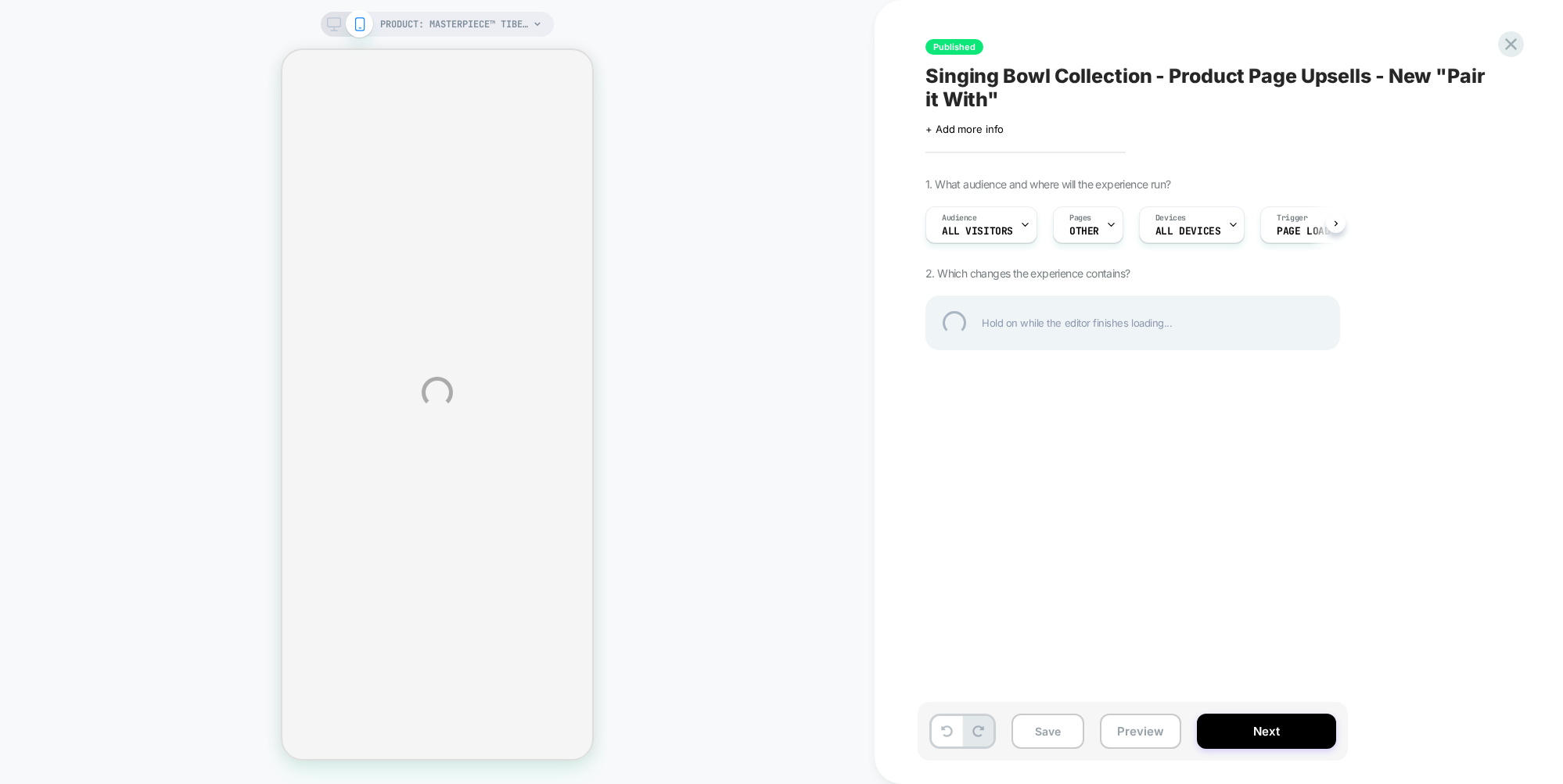
select select "**********"
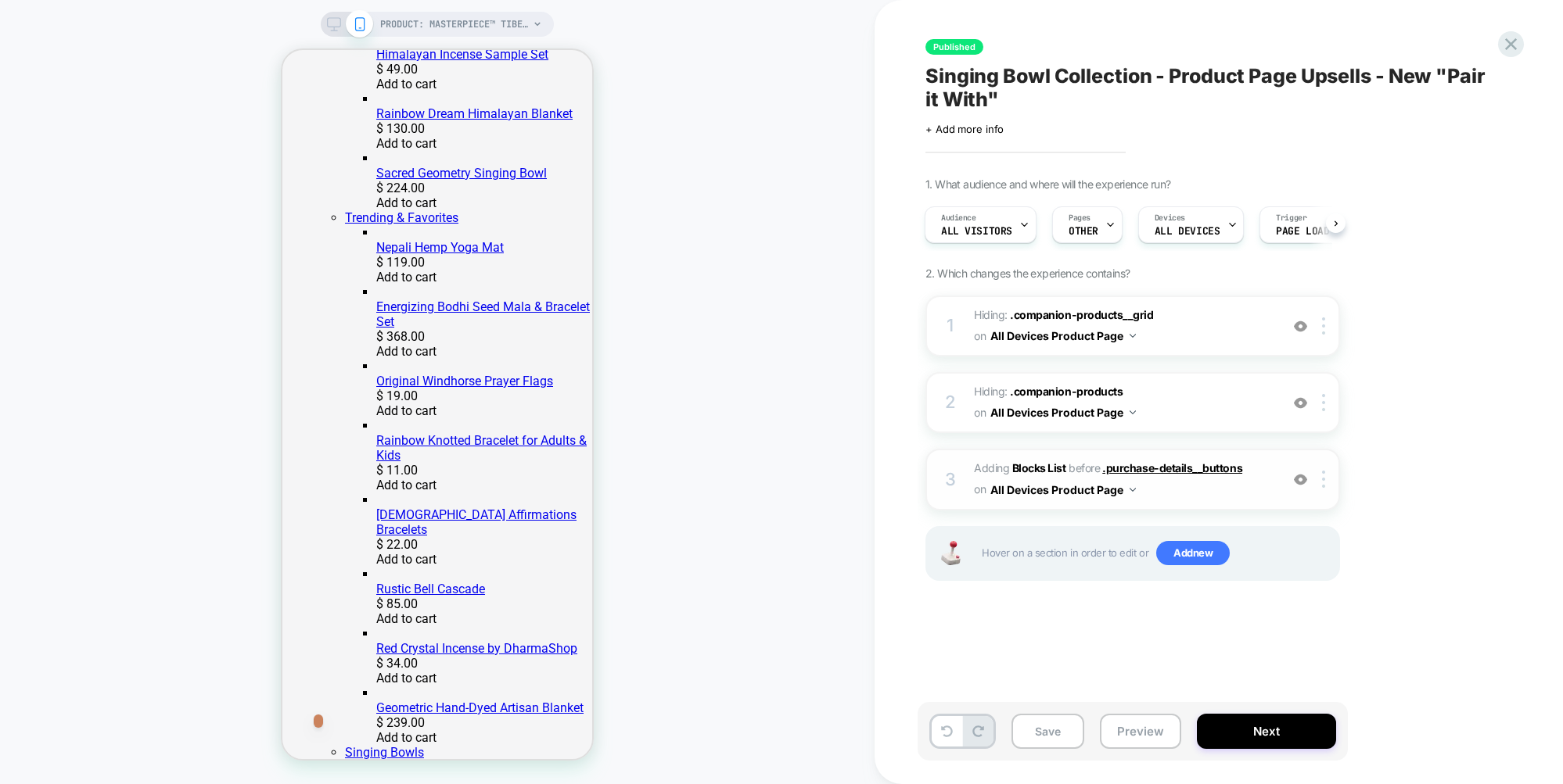
scroll to position [660, 0]
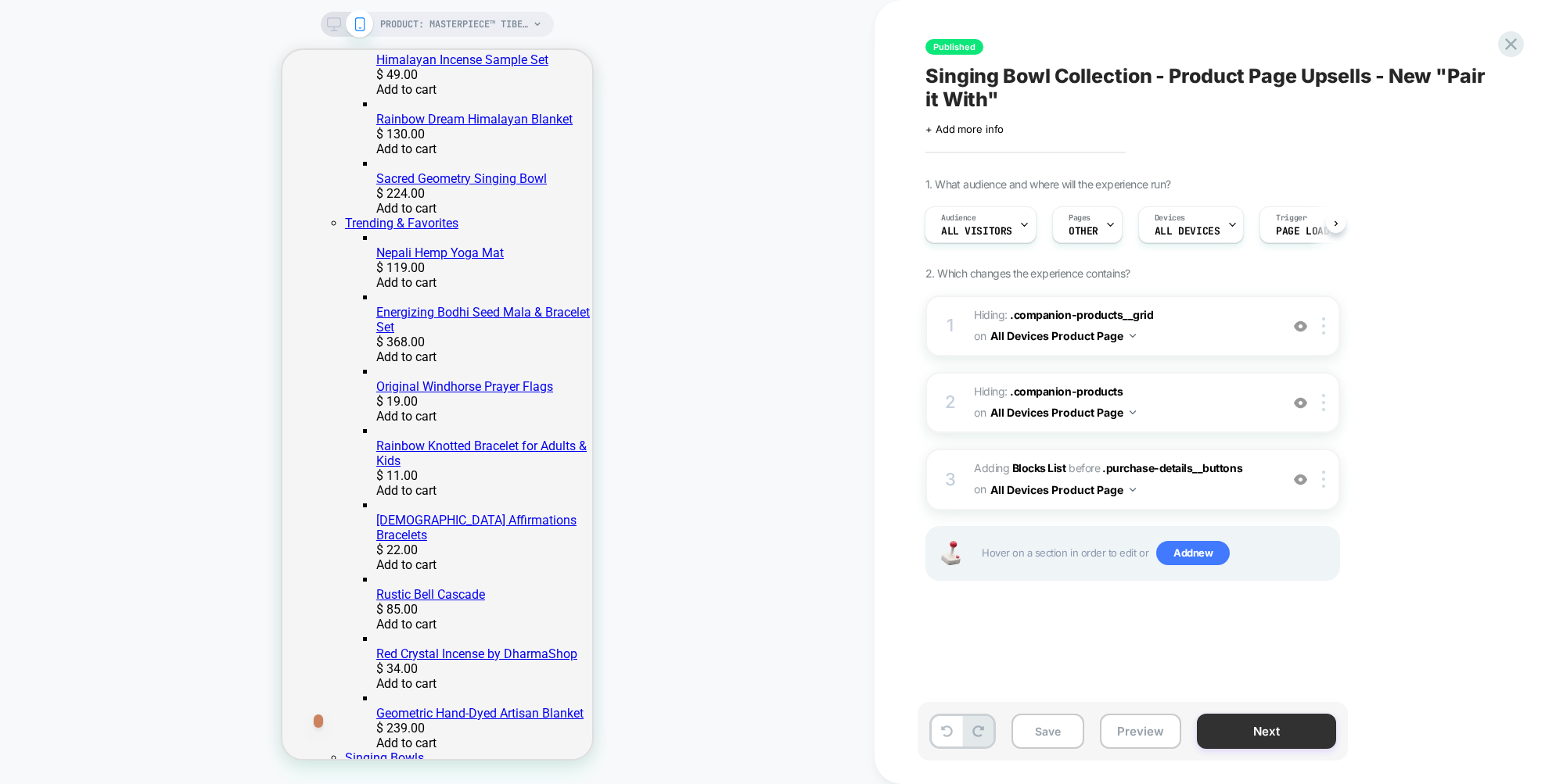
click at [1300, 726] on button "Next" at bounding box center [1267, 732] width 139 height 36
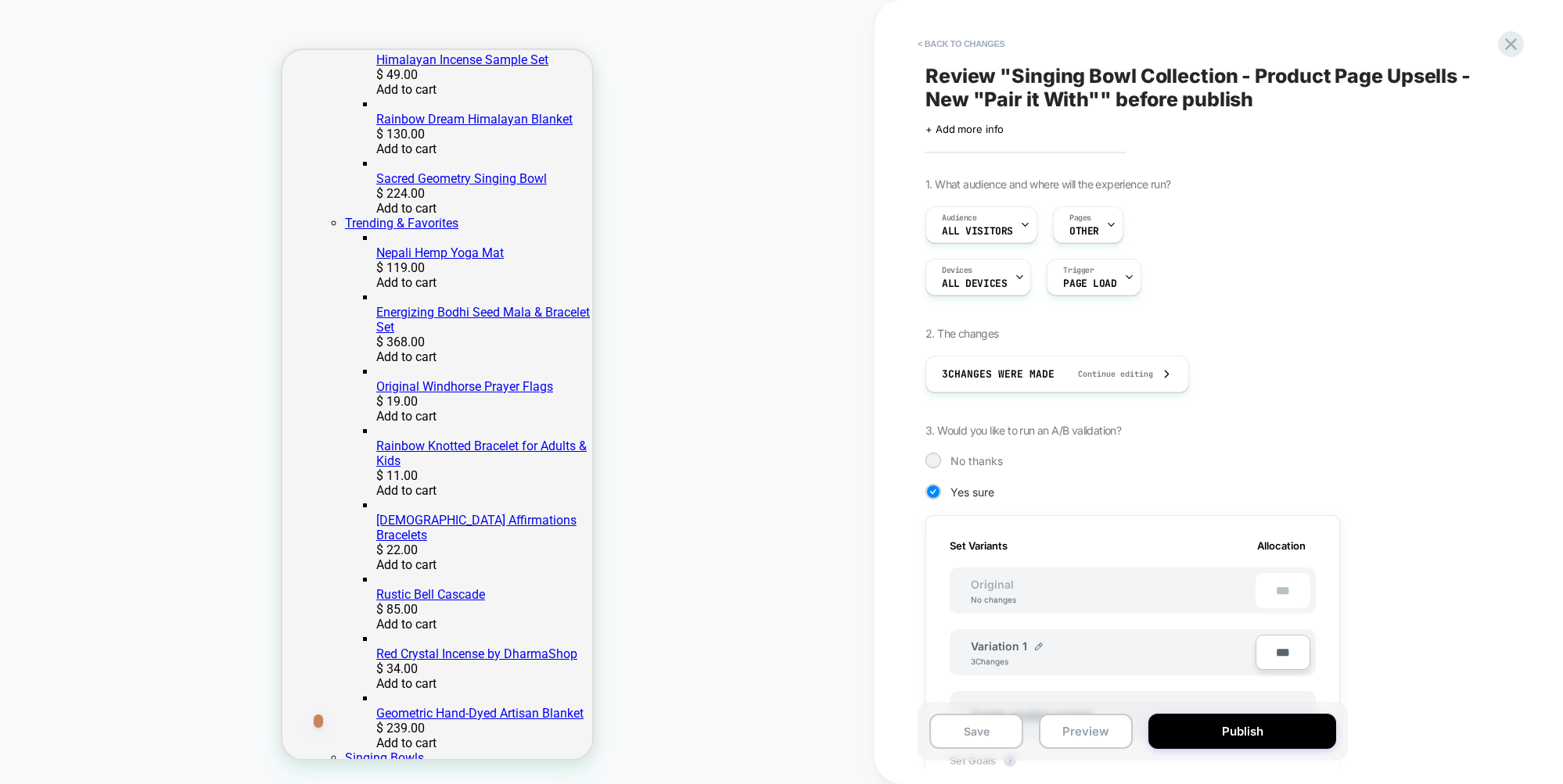
scroll to position [114, 0]
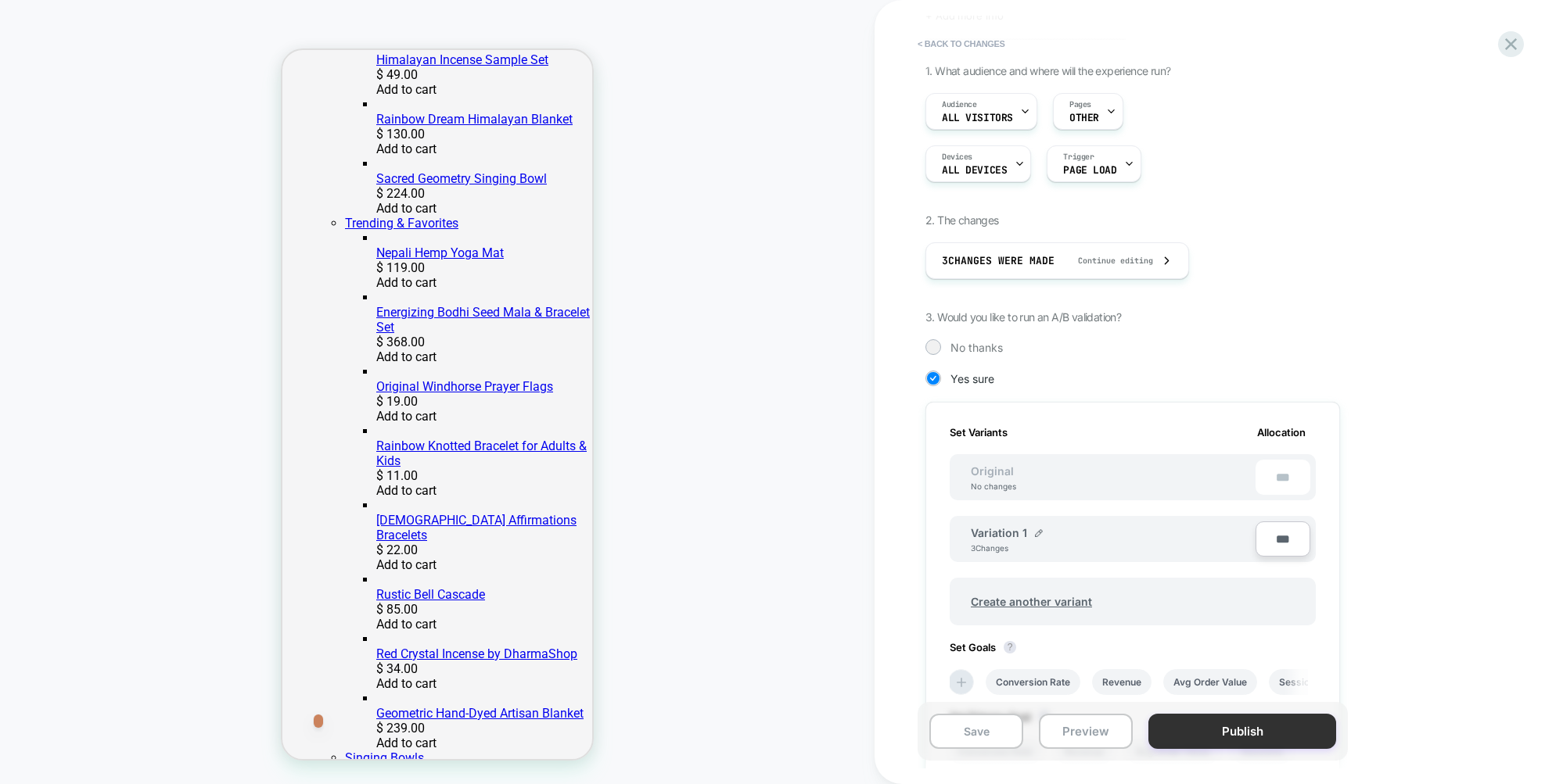
click at [1257, 739] on button "Publish" at bounding box center [1242, 732] width 188 height 36
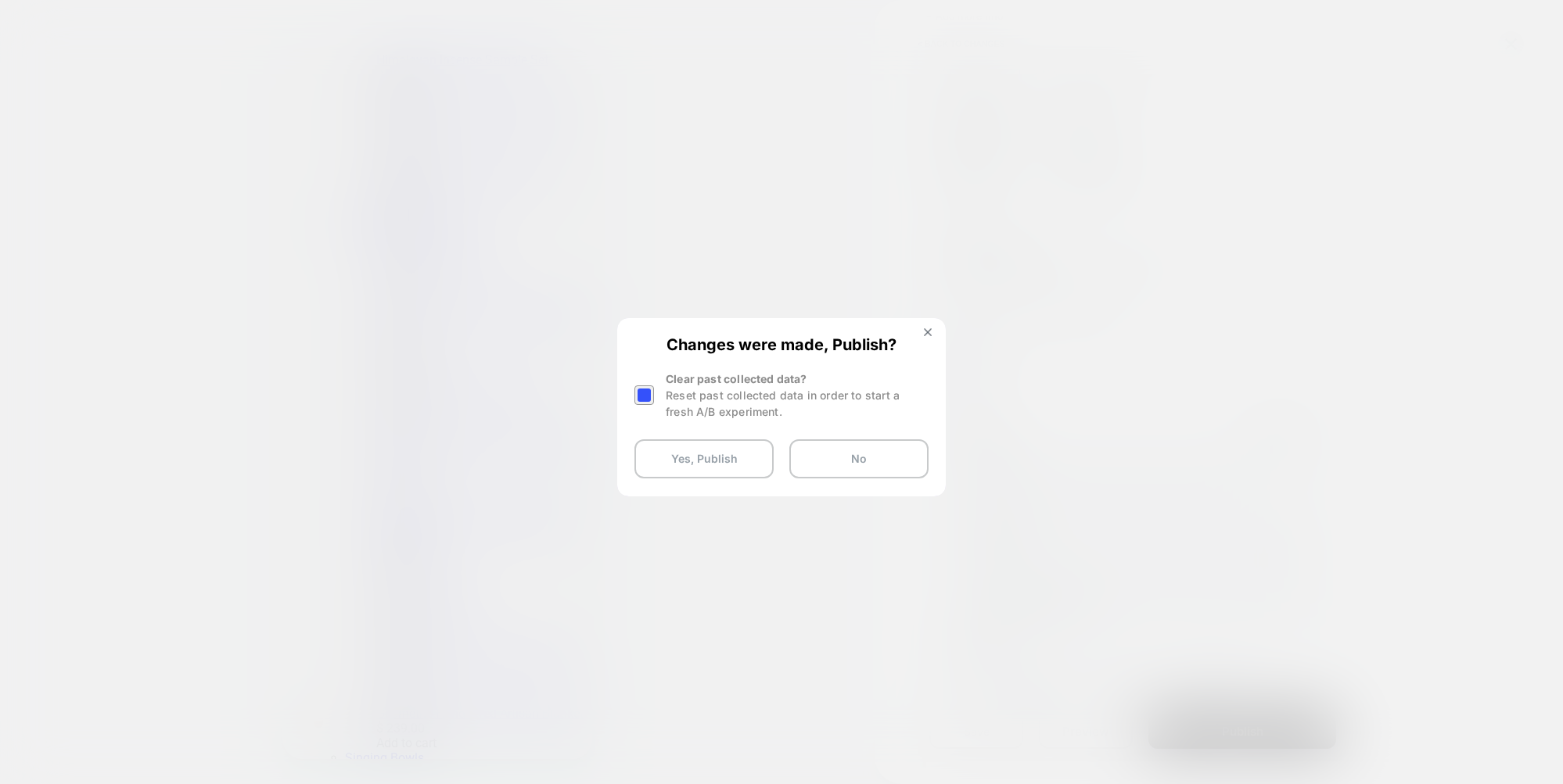
drag, startPoint x: 699, startPoint y: 450, endPoint x: 912, endPoint y: 479, distance: 215.0
click at [699, 450] on button "Yes, Publish" at bounding box center [703, 459] width 139 height 39
